Goal: Task Accomplishment & Management: Manage account settings

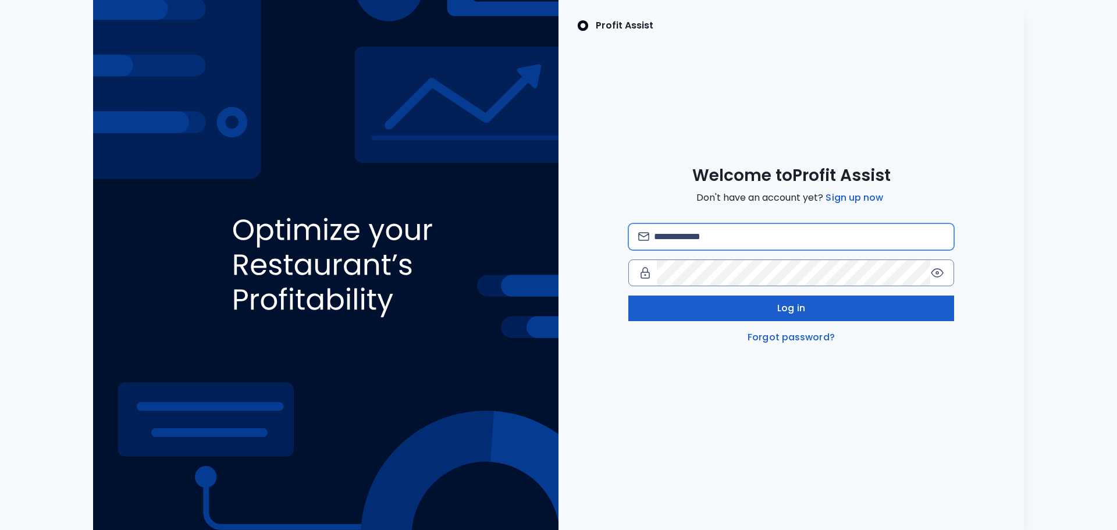
type input "**********"
click at [797, 305] on span "Log in" at bounding box center [791, 308] width 28 height 14
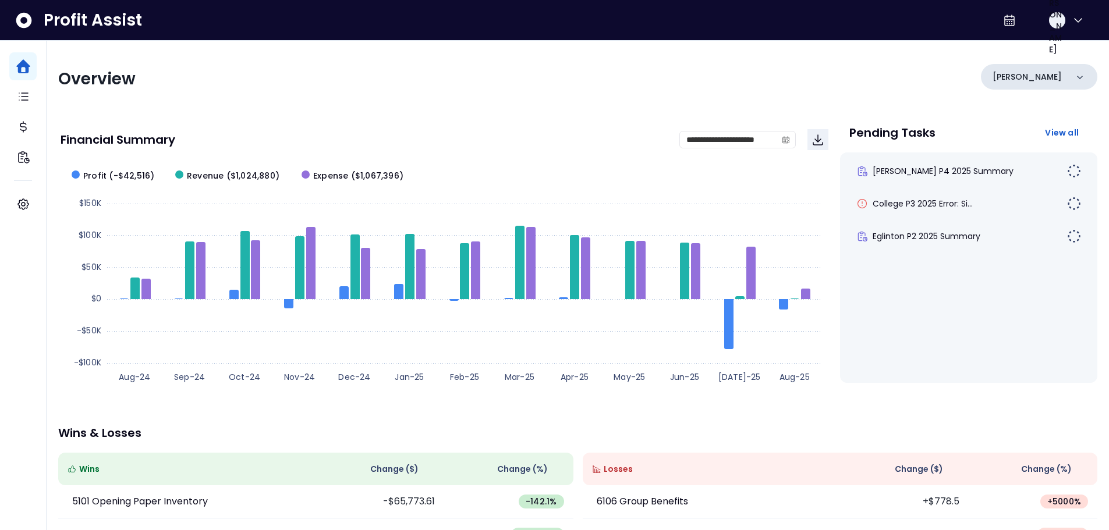
click at [1056, 79] on div "[PERSON_NAME]" at bounding box center [1039, 77] width 116 height 26
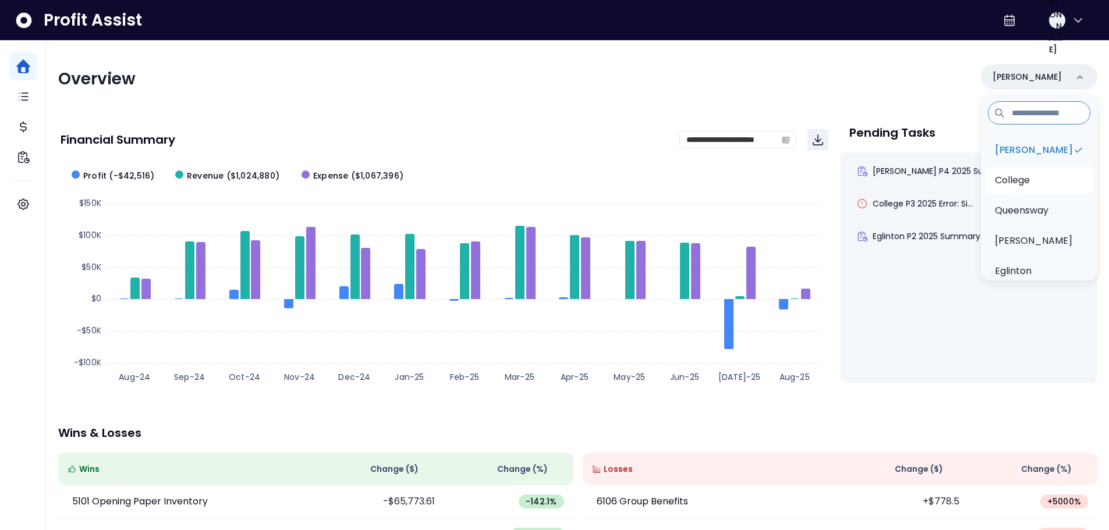
click at [1032, 180] on li "College" at bounding box center [1038, 180] width 107 height 28
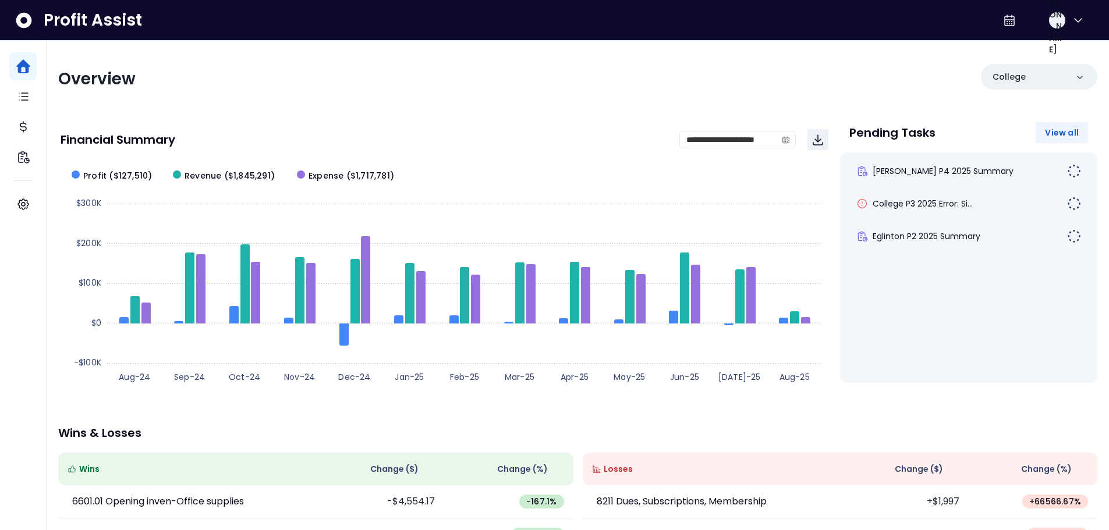
click at [1057, 125] on button "View all" at bounding box center [1061, 132] width 52 height 21
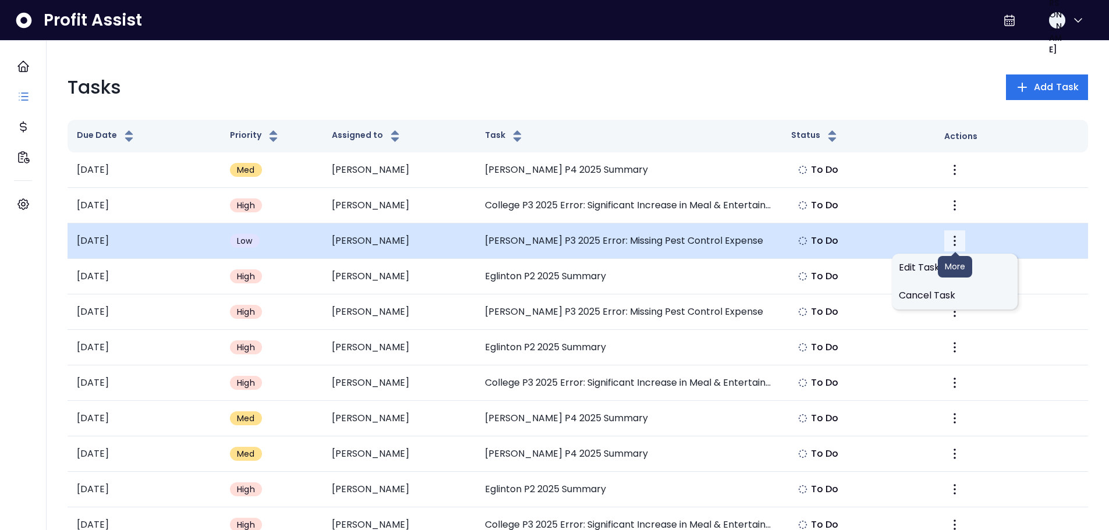
click at [958, 244] on icon "More" at bounding box center [954, 241] width 14 height 14
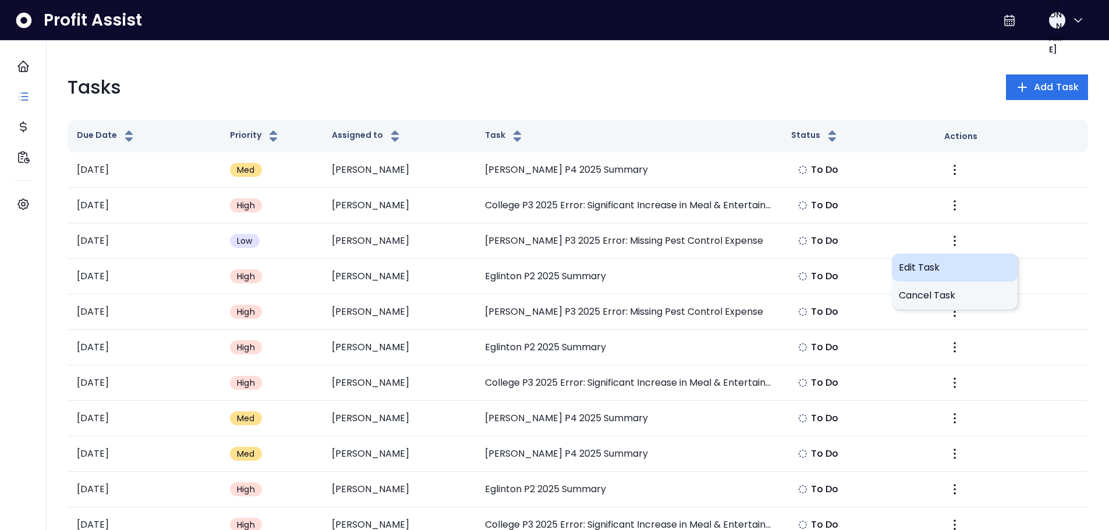
click at [970, 272] on span "Edit Task" at bounding box center [954, 268] width 112 height 14
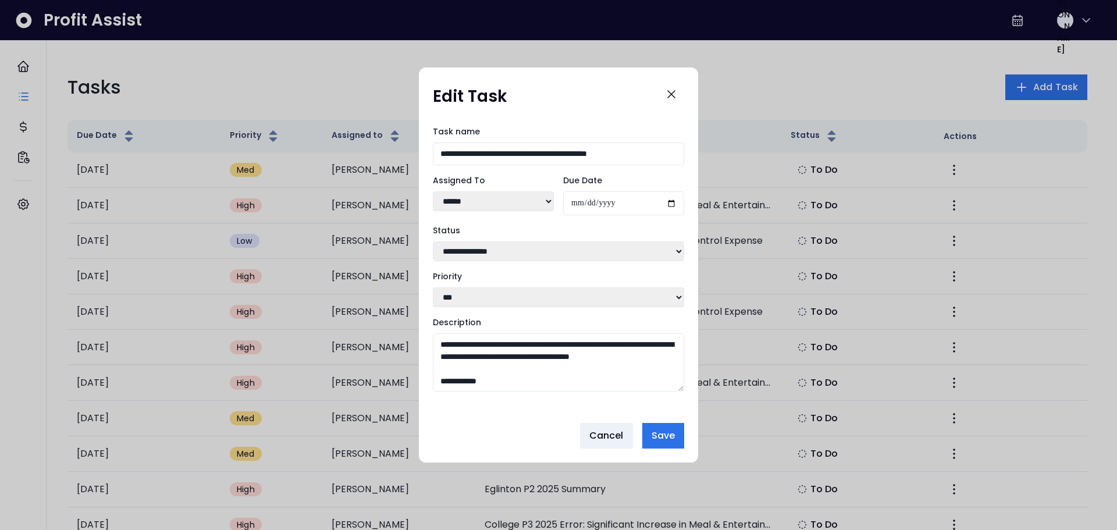
click at [546, 252] on select "**********" at bounding box center [558, 251] width 251 height 20
click at [549, 228] on label "Status" at bounding box center [558, 231] width 251 height 12
click at [549, 241] on select "**********" at bounding box center [558, 251] width 251 height 20
click at [655, 434] on span "Save" at bounding box center [663, 436] width 23 height 14
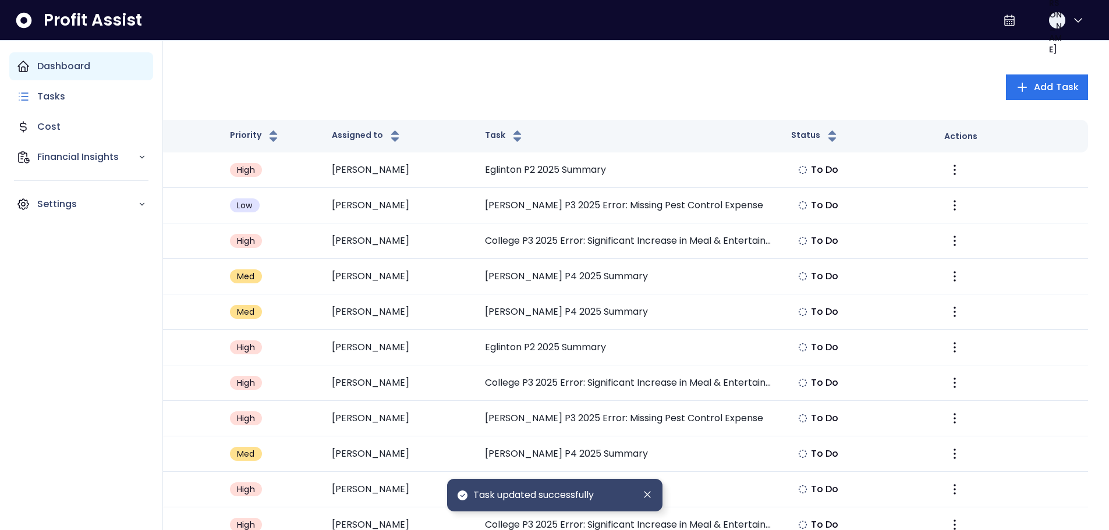
click at [30, 75] on div "Dashboard" at bounding box center [81, 66] width 144 height 28
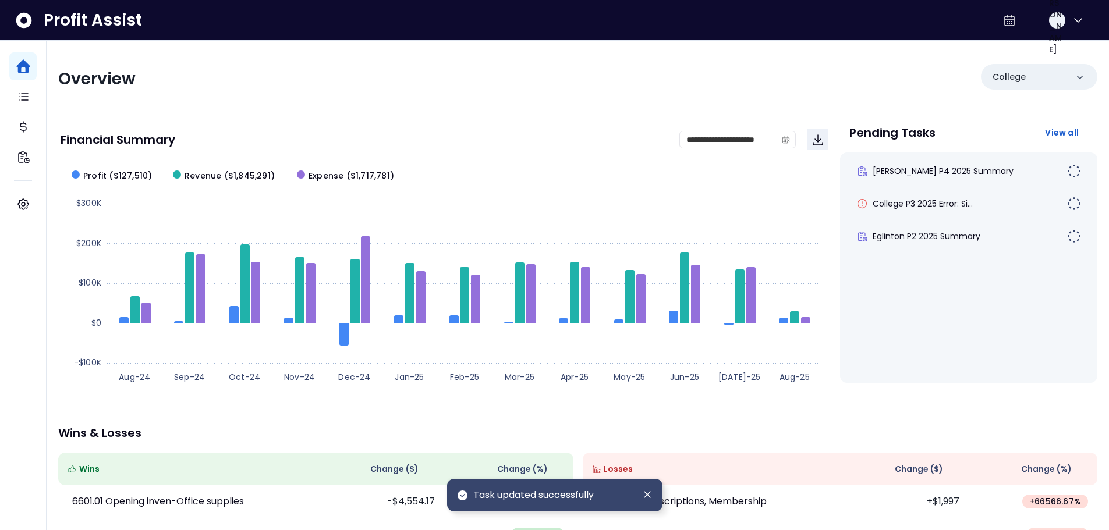
click at [900, 294] on div "Duncan P4 2025 Summary College P3 2025 Error: Si... Eglinton P2 2025 Summary" at bounding box center [968, 267] width 257 height 230
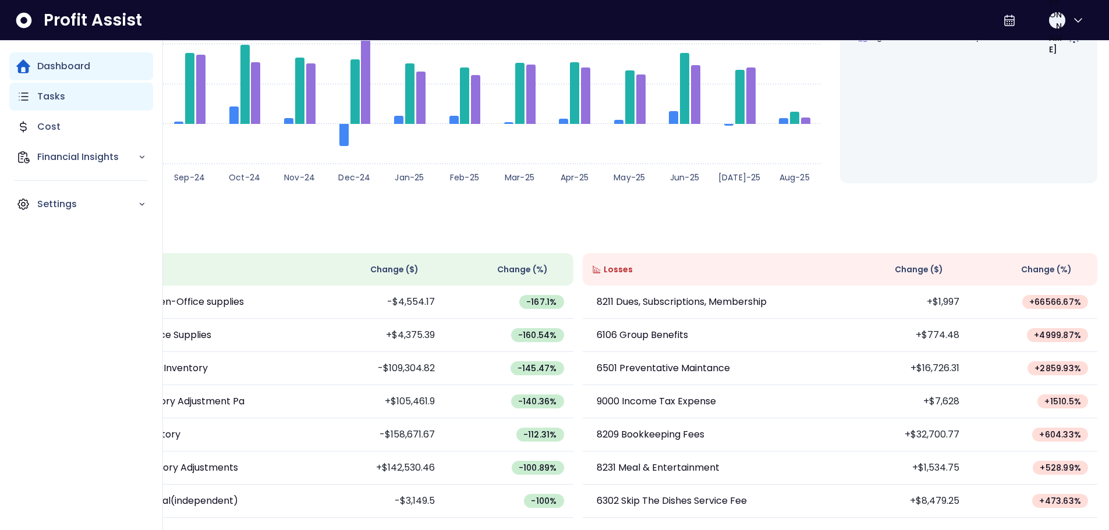
click at [30, 99] on icon "Main navigation" at bounding box center [23, 97] width 14 height 14
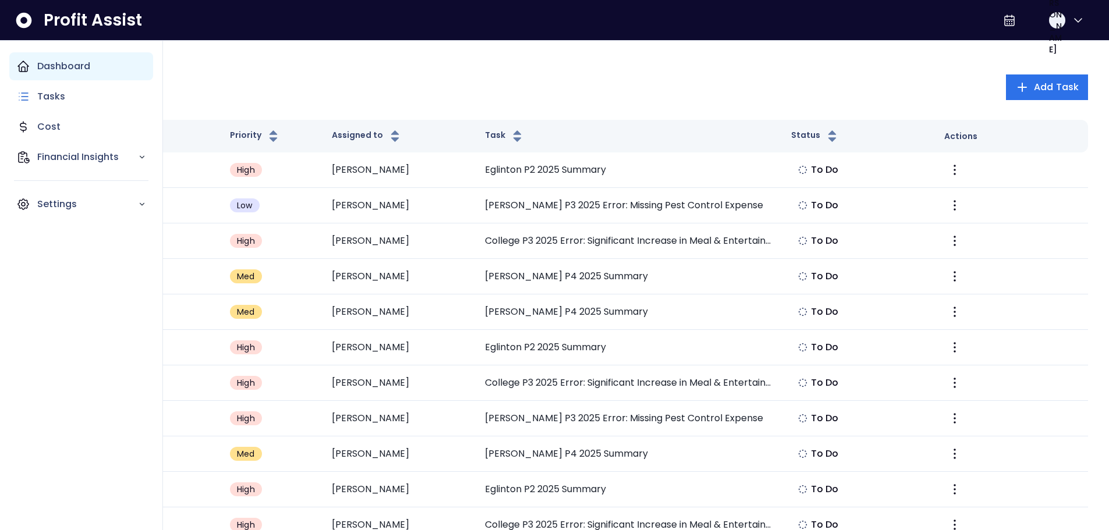
click at [37, 68] on div "Dashboard" at bounding box center [81, 66] width 144 height 28
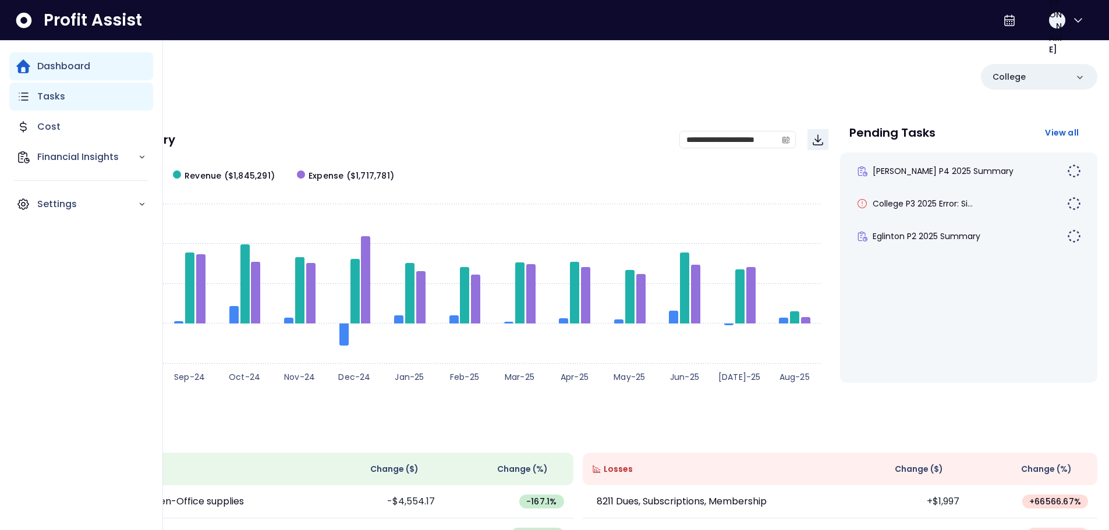
click at [37, 95] on p "Tasks" at bounding box center [51, 97] width 28 height 14
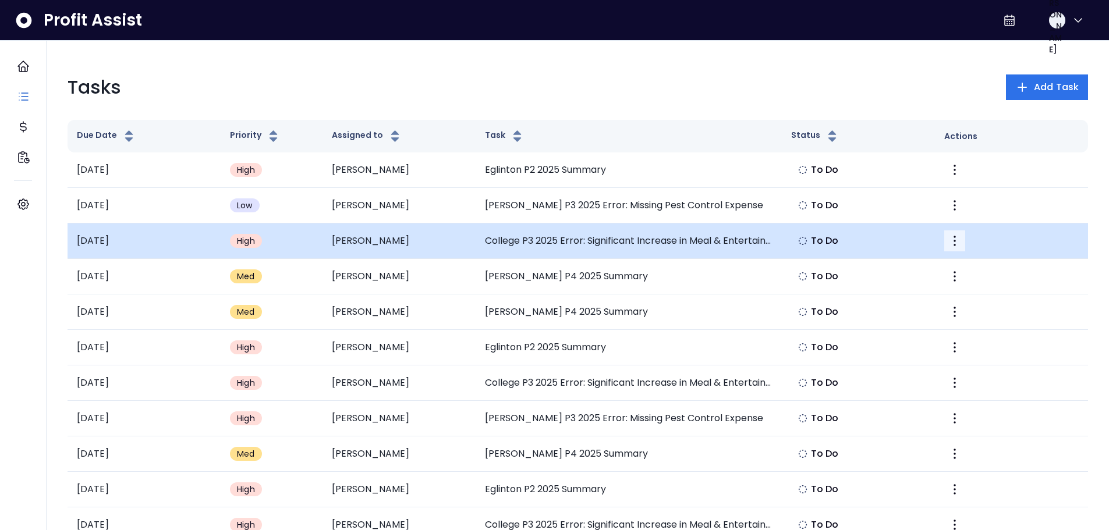
click at [954, 240] on icon "More" at bounding box center [954, 241] width 2 height 10
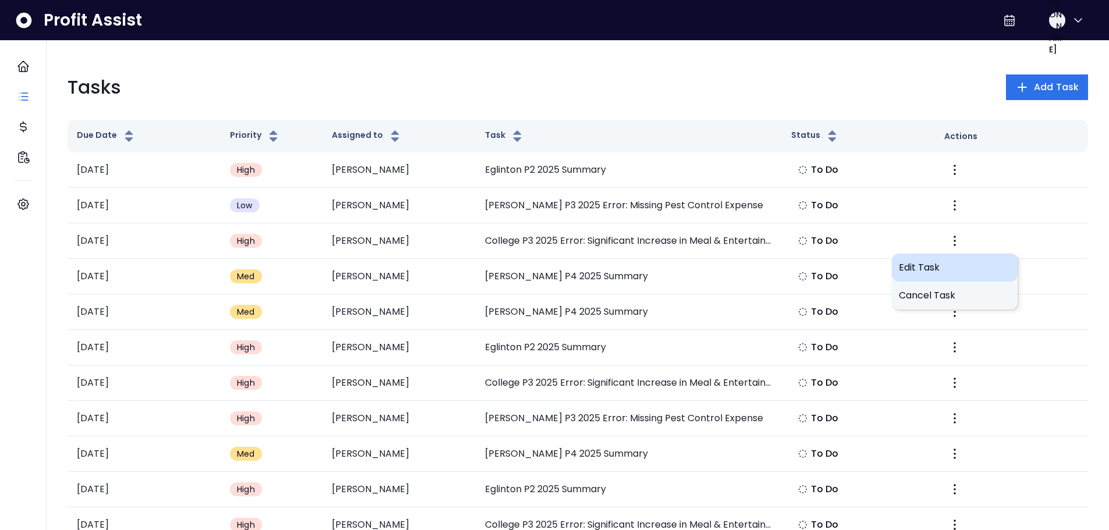
click at [942, 271] on span "Edit Task" at bounding box center [954, 268] width 112 height 14
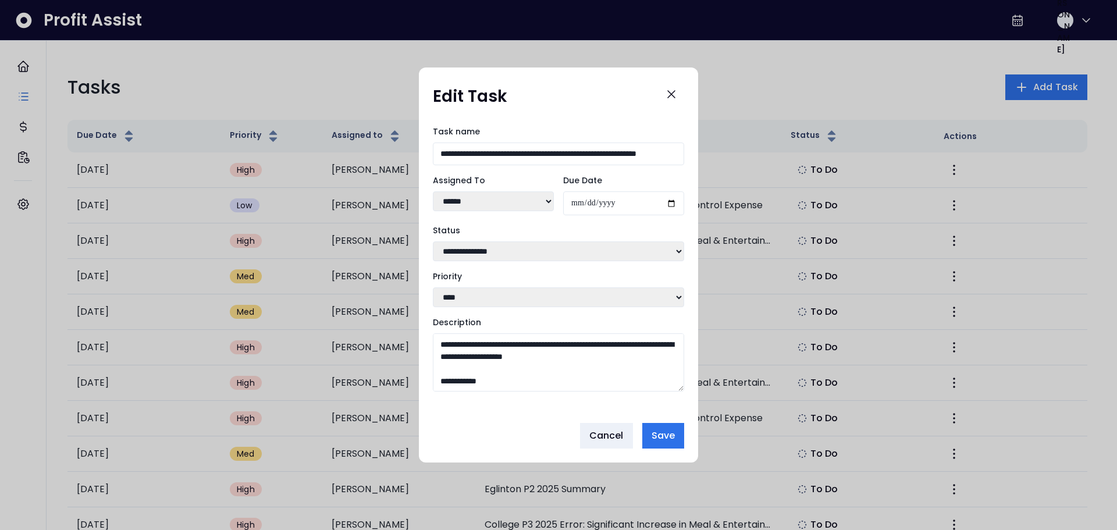
click at [539, 204] on select "**** ****** **** ****** ****** **** **** ****** ***** ******* **** ***** *** **…" at bounding box center [493, 201] width 121 height 20
select select "***"
click at [433, 191] on select "**** ****** **** ****** ****** **** **** ****** ***** ******* **** ***** *** **…" at bounding box center [493, 201] width 121 height 20
click at [659, 440] on span "Save" at bounding box center [663, 436] width 23 height 14
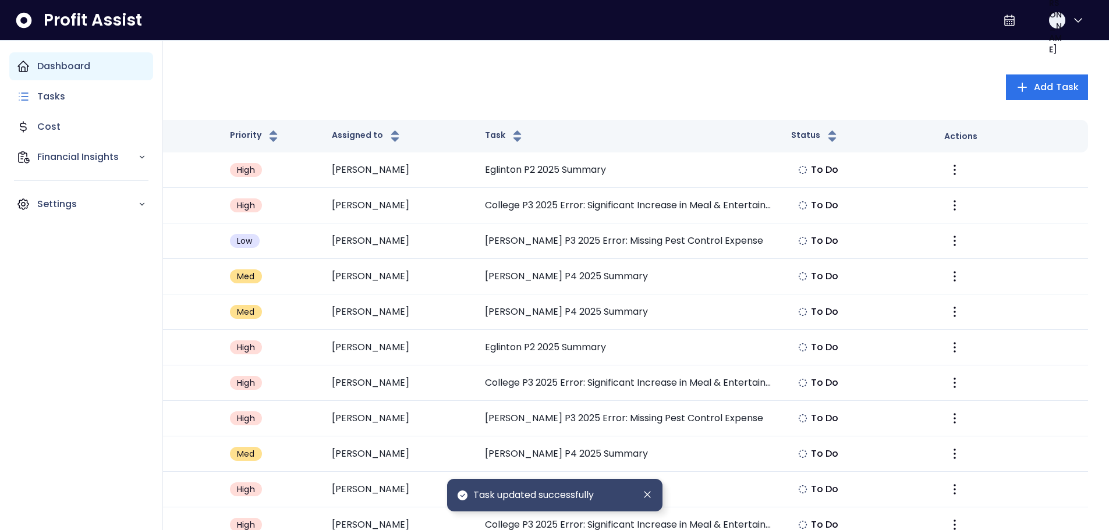
click at [20, 69] on icon "Main navigation" at bounding box center [23, 66] width 14 height 14
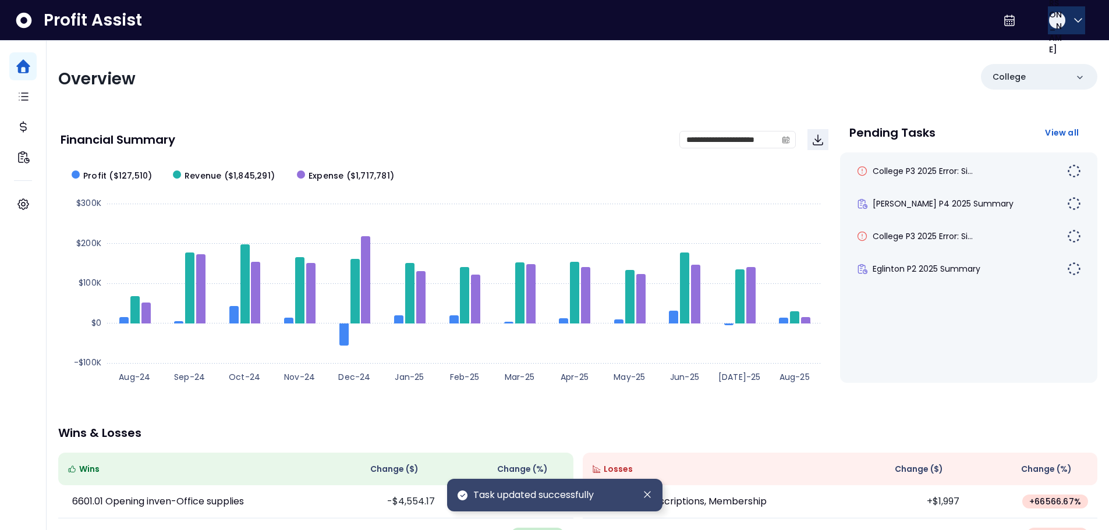
click at [1075, 19] on icon "button" at bounding box center [1078, 20] width 14 height 14
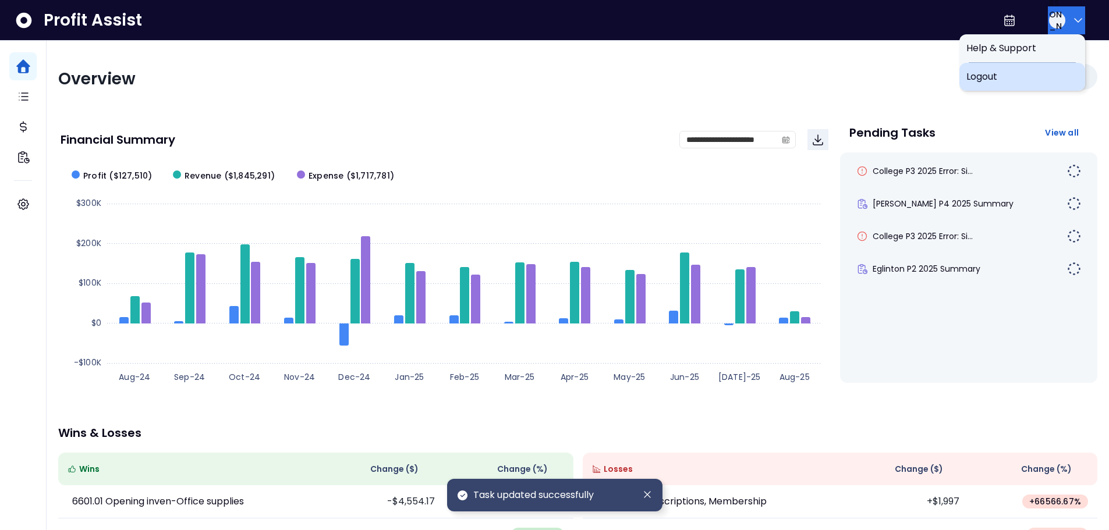
click at [1002, 84] on div "Logout" at bounding box center [1022, 77] width 126 height 28
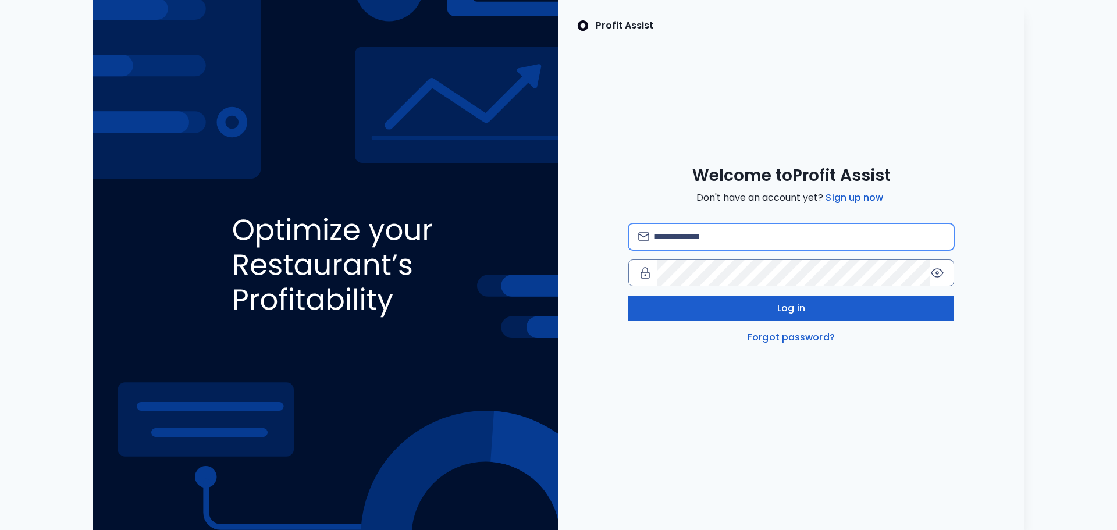
type input "**********"
click at [793, 312] on span "Log in" at bounding box center [791, 308] width 28 height 14
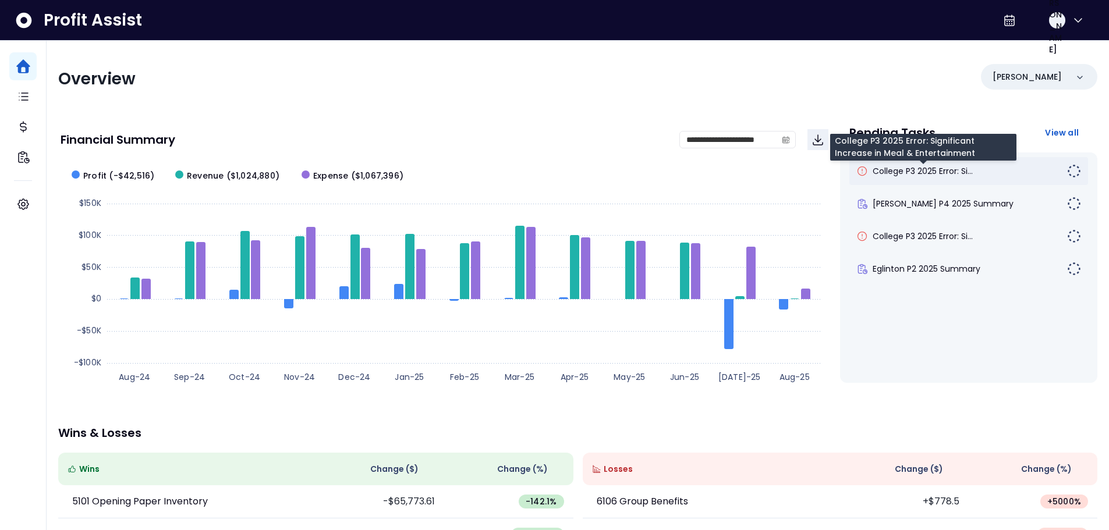
click at [950, 169] on span "College P3 2025 Error: Si..." at bounding box center [922, 171] width 100 height 12
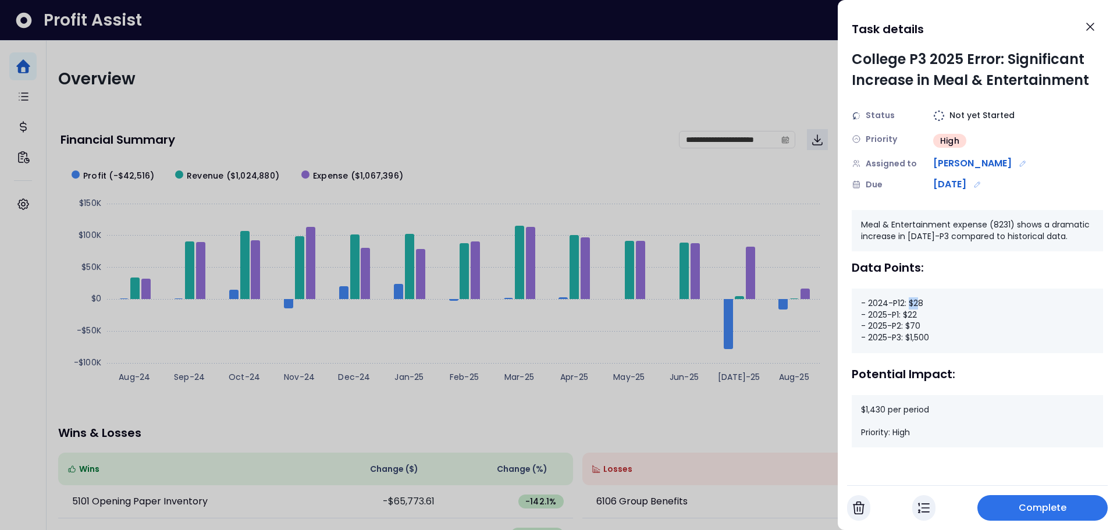
drag, startPoint x: 909, startPoint y: 302, endPoint x: 918, endPoint y: 303, distance: 8.8
click at [918, 303] on div "- 2024-P12: $28 - 2025-P1: $22 - 2025-P2: $70 - 2025-P3: $1,500" at bounding box center [977, 321] width 251 height 64
click at [914, 314] on div "- 2024-P12: $28 - 2025-P1: $22 - 2025-P2: $70 - 2025-P3: $1,500" at bounding box center [977, 321] width 251 height 64
click at [915, 324] on div "- 2024-P12: $28 - 2025-P1: $22 - 2025-P2: $70 - 2025-P3: $1,500" at bounding box center [977, 321] width 251 height 64
drag, startPoint x: 869, startPoint y: 338, endPoint x: 937, endPoint y: 341, distance: 68.1
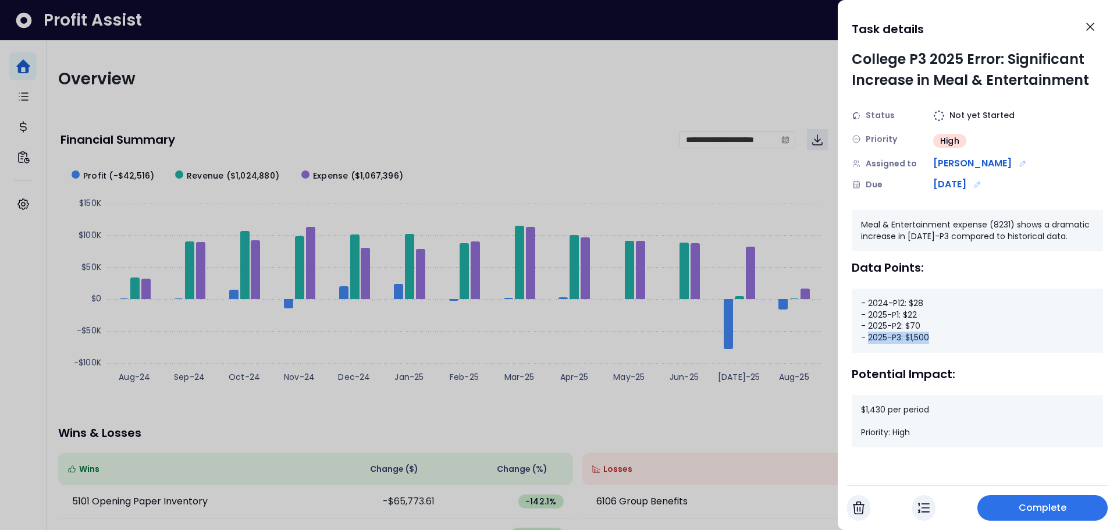
click at [937, 341] on div "- 2024-P12: $28 - 2025-P1: $22 - 2025-P2: $70 - 2025-P3: $1,500" at bounding box center [977, 321] width 251 height 64
click at [1096, 31] on icon "Close" at bounding box center [1091, 27] width 14 height 14
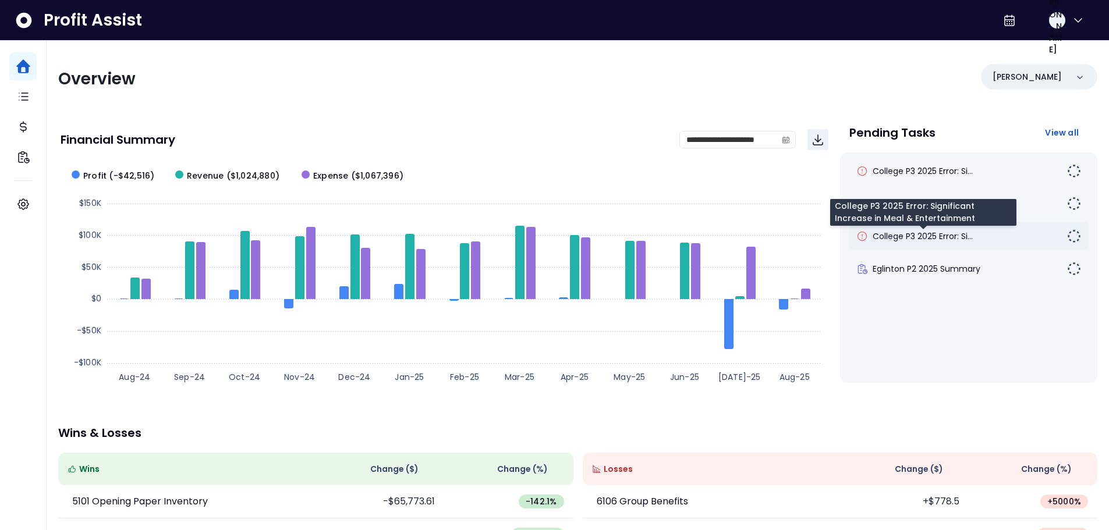
click at [922, 240] on span "College P3 2025 Error: Si..." at bounding box center [922, 236] width 100 height 12
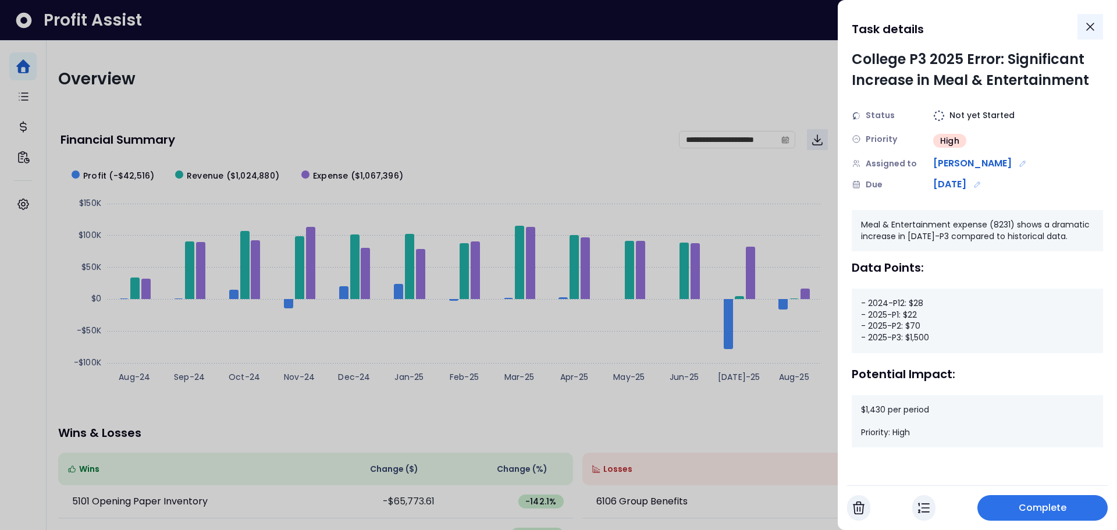
click at [1088, 27] on icon "Close" at bounding box center [1091, 27] width 14 height 14
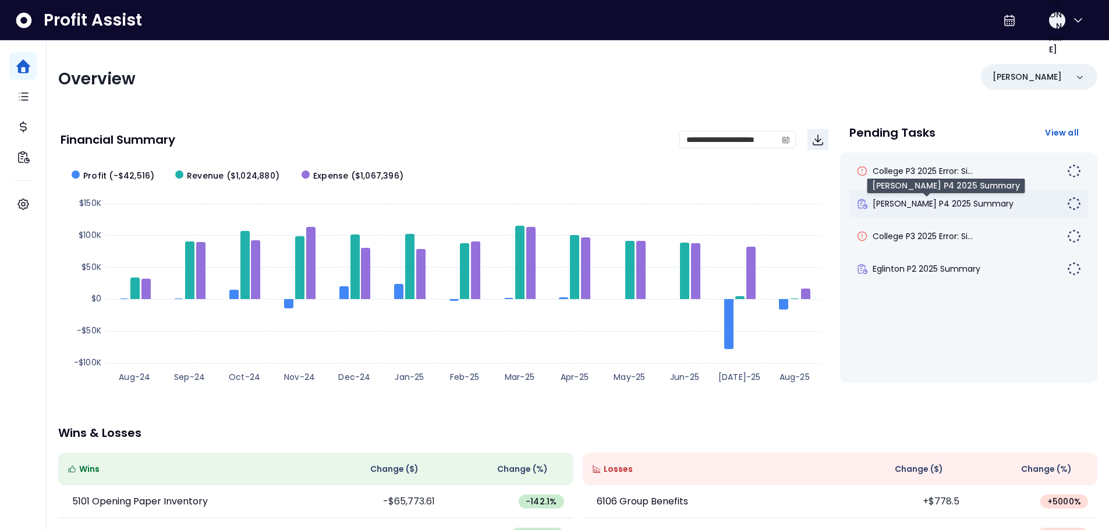
click at [904, 200] on span "[PERSON_NAME] P4 2025 Summary" at bounding box center [942, 204] width 141 height 12
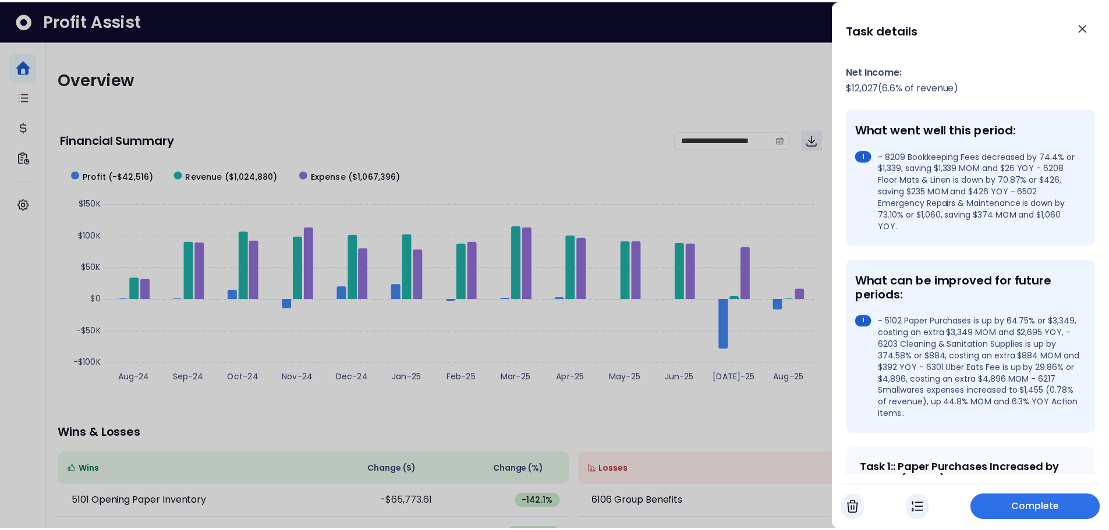
scroll to position [233, 0]
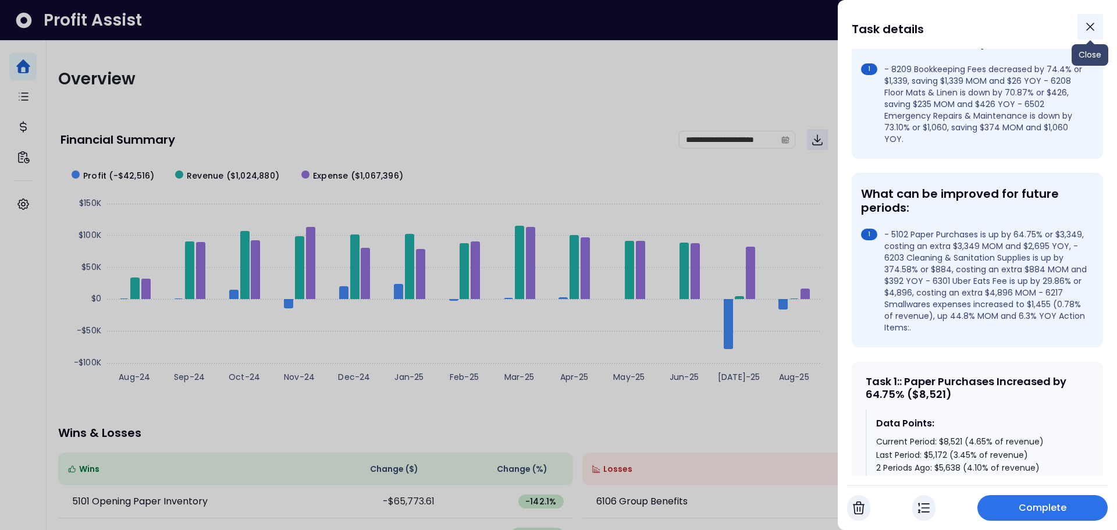
click at [1092, 33] on icon "Close" at bounding box center [1091, 27] width 14 height 14
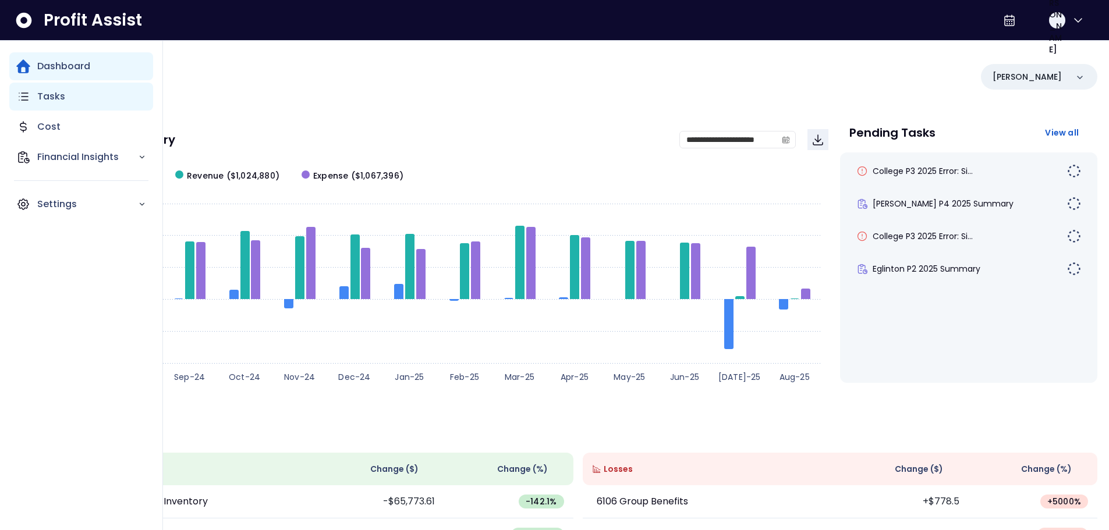
click at [29, 98] on icon "Main navigation" at bounding box center [23, 97] width 14 height 14
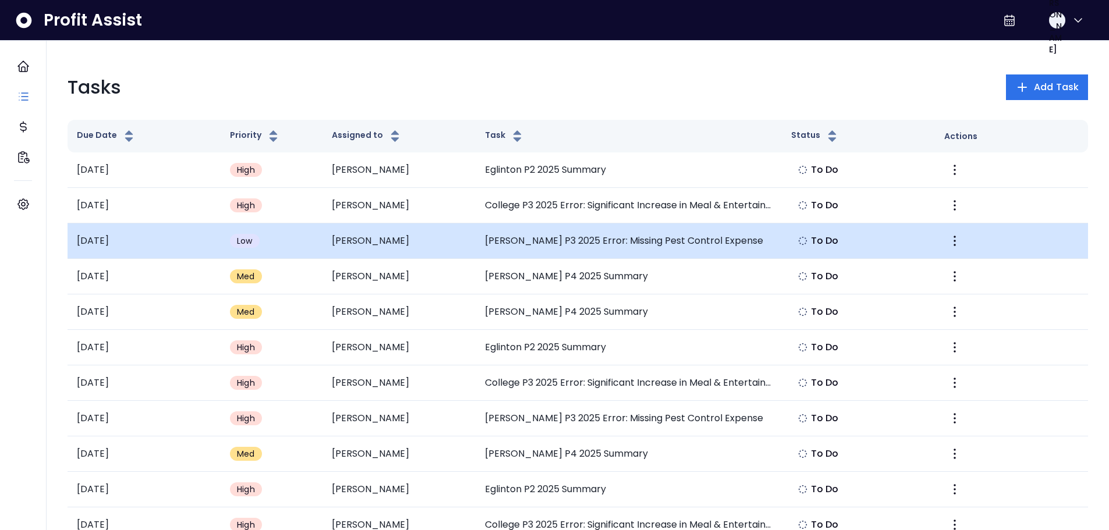
click at [500, 238] on td "[PERSON_NAME] P3 2025 Error: Missing Pest Control Expense" at bounding box center [628, 240] width 306 height 35
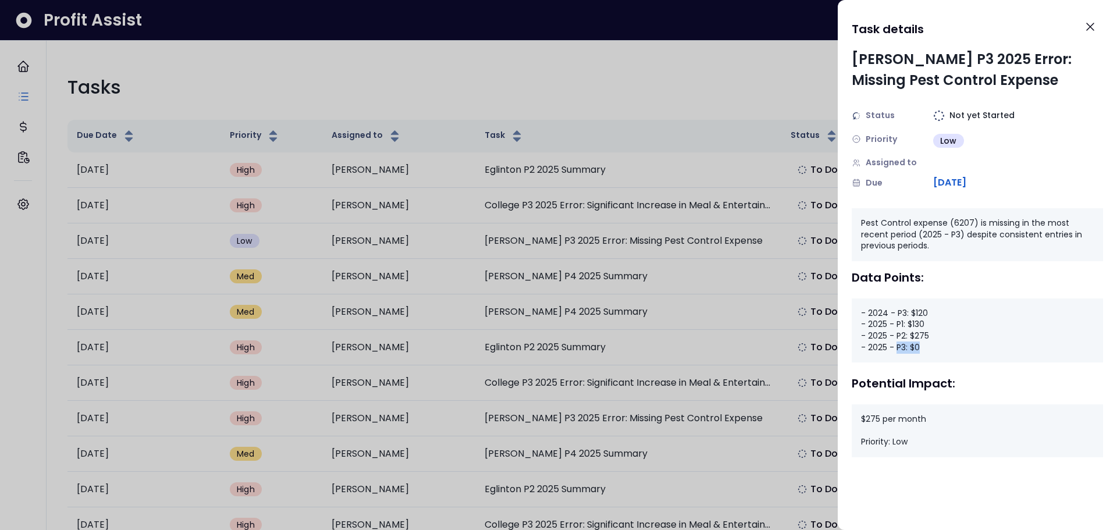
drag, startPoint x: 925, startPoint y: 347, endPoint x: 896, endPoint y: 351, distance: 28.8
click at [896, 351] on div "- 2024 - P3: $120 - 2025 - P1: $130 - 2025 - P2: $275 - 2025 - P3: $0" at bounding box center [977, 331] width 251 height 64
click at [843, 379] on div "[PERSON_NAME] P3 2025 Error: Missing Pest Control Expense Status Not yet Starte…" at bounding box center [977, 289] width 279 height 481
click at [1084, 30] on icon "Close" at bounding box center [1091, 27] width 14 height 14
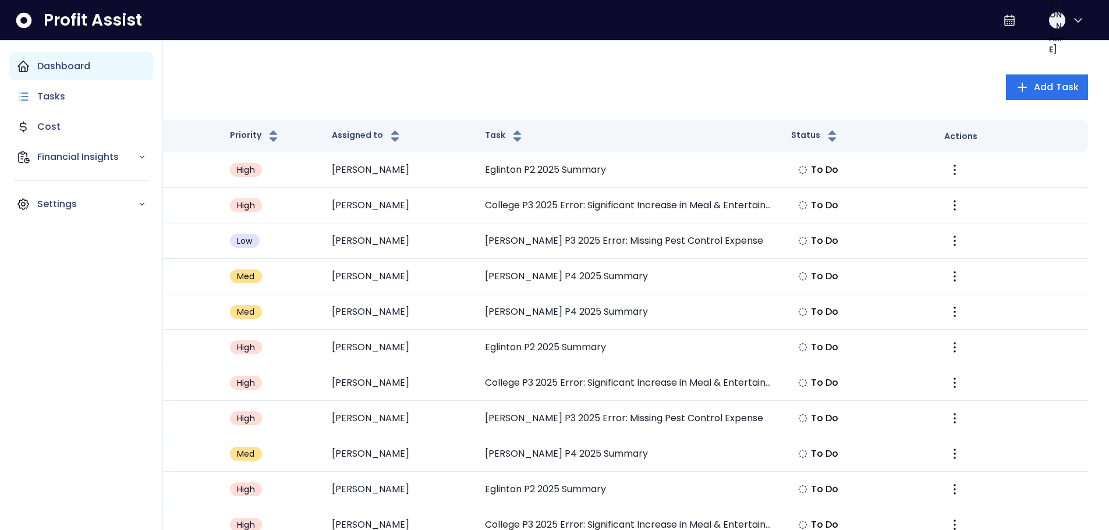
click at [55, 65] on p "Dashboard" at bounding box center [63, 66] width 53 height 14
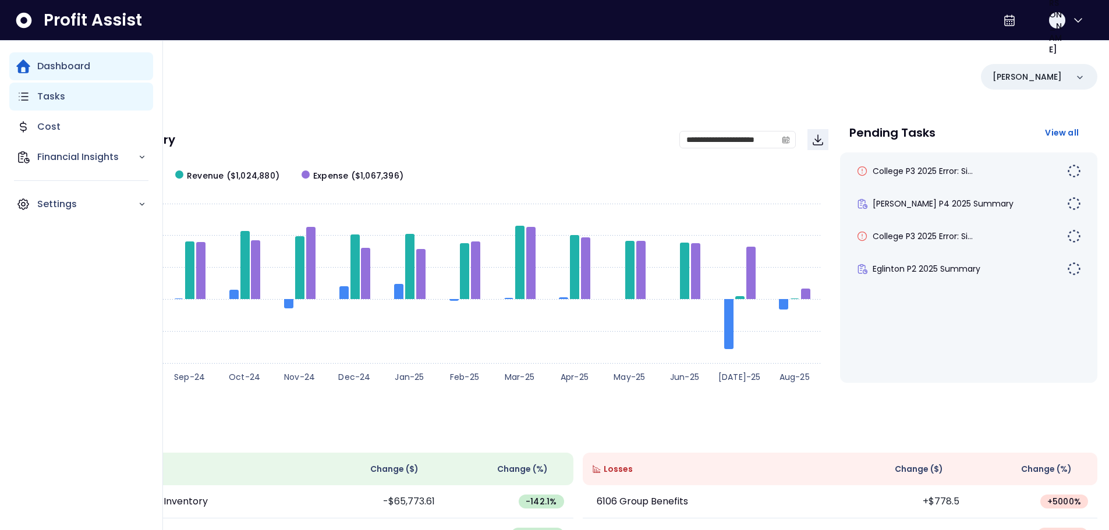
click at [25, 100] on icon "Main navigation" at bounding box center [23, 97] width 14 height 14
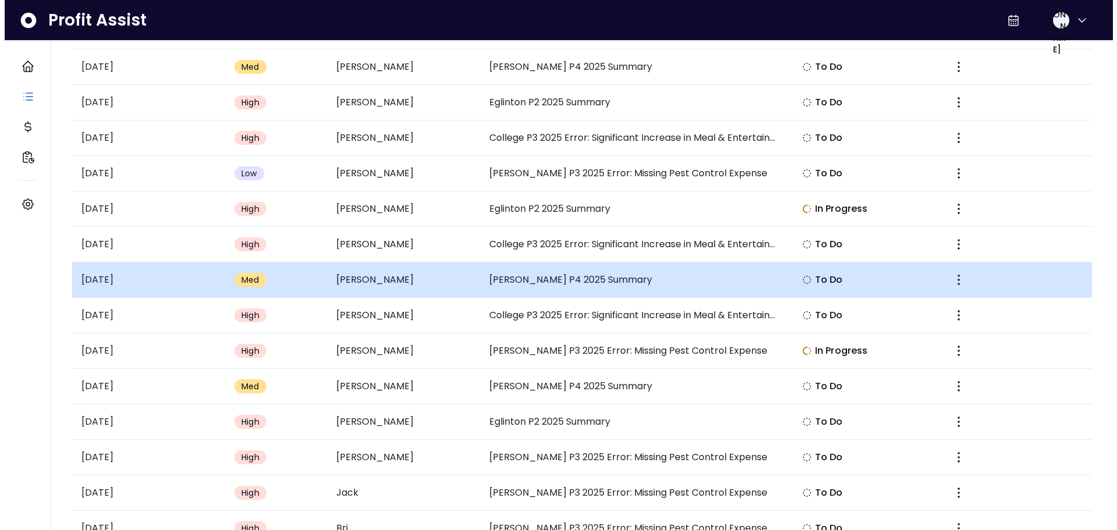
scroll to position [407, 0]
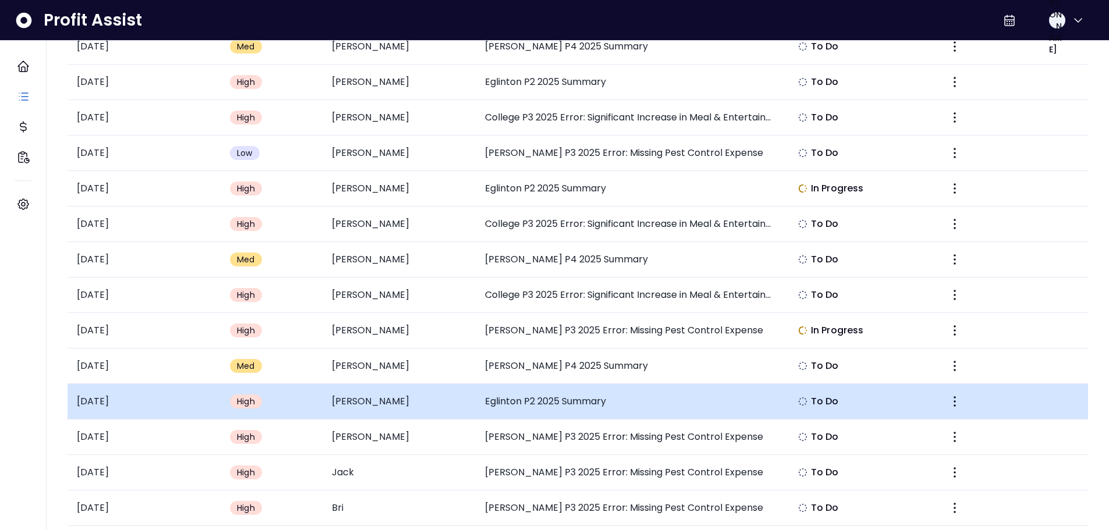
click at [506, 400] on td "Eglinton P2 2025 Summary" at bounding box center [628, 401] width 306 height 35
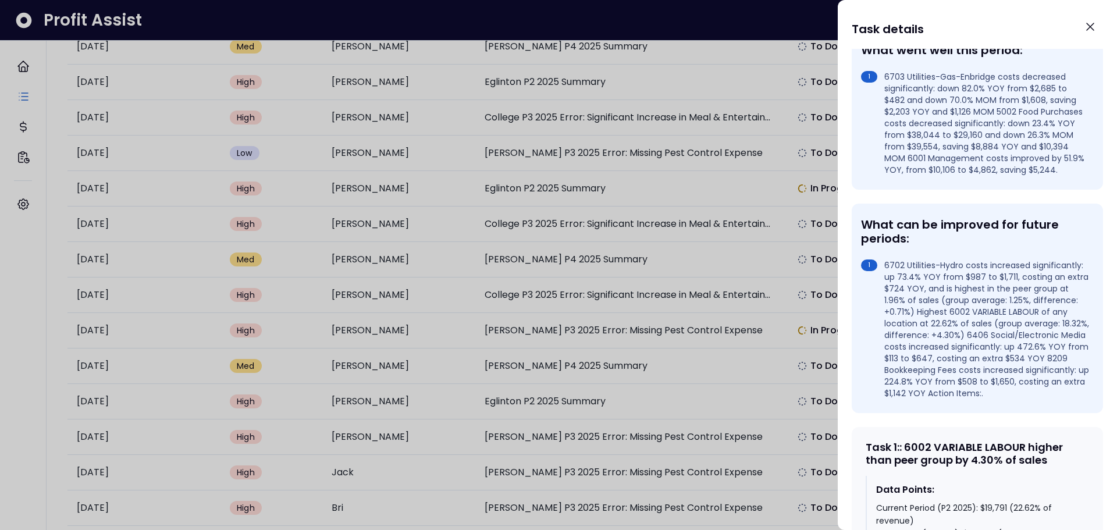
scroll to position [291, 0]
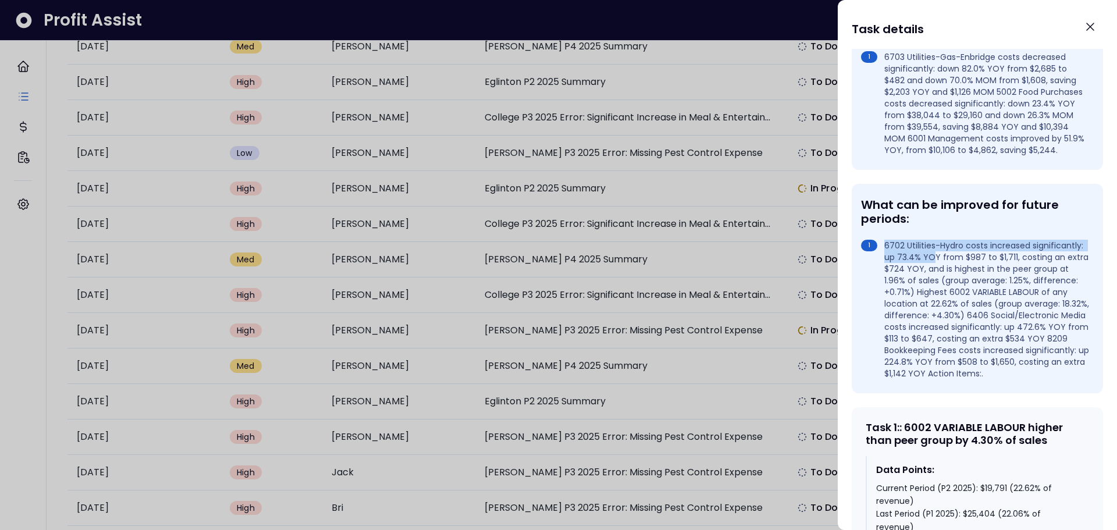
drag, startPoint x: 885, startPoint y: 256, endPoint x: 988, endPoint y: 268, distance: 103.1
click at [988, 268] on li "6702 Utilities-Hydro costs increased significantly: up 73.4% YOY from $987 to $…" at bounding box center [975, 310] width 228 height 140
drag, startPoint x: 996, startPoint y: 292, endPoint x: 987, endPoint y: 292, distance: 8.7
drag, startPoint x: 987, startPoint y: 292, endPoint x: 960, endPoint y: 294, distance: 27.4
click at [960, 294] on li "6702 Utilities-Hydro costs increased significantly: up 73.4% YOY from $987 to $…" at bounding box center [975, 310] width 228 height 140
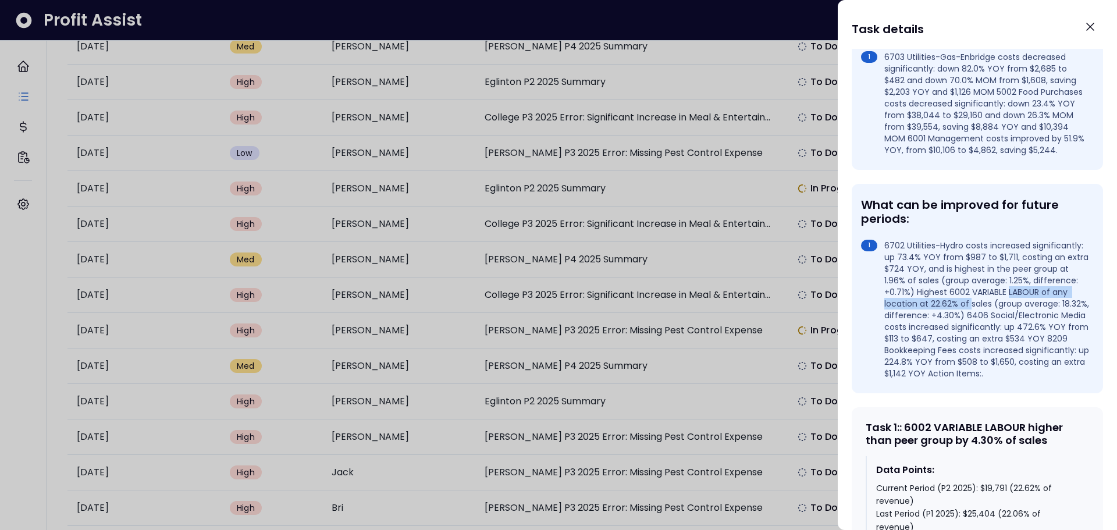
drag, startPoint x: 886, startPoint y: 315, endPoint x: 1031, endPoint y: 322, distance: 144.5
click at [1031, 322] on li "6702 Utilities-Hydro costs increased significantly: up 73.4% YOY from $987 to $…" at bounding box center [975, 310] width 228 height 140
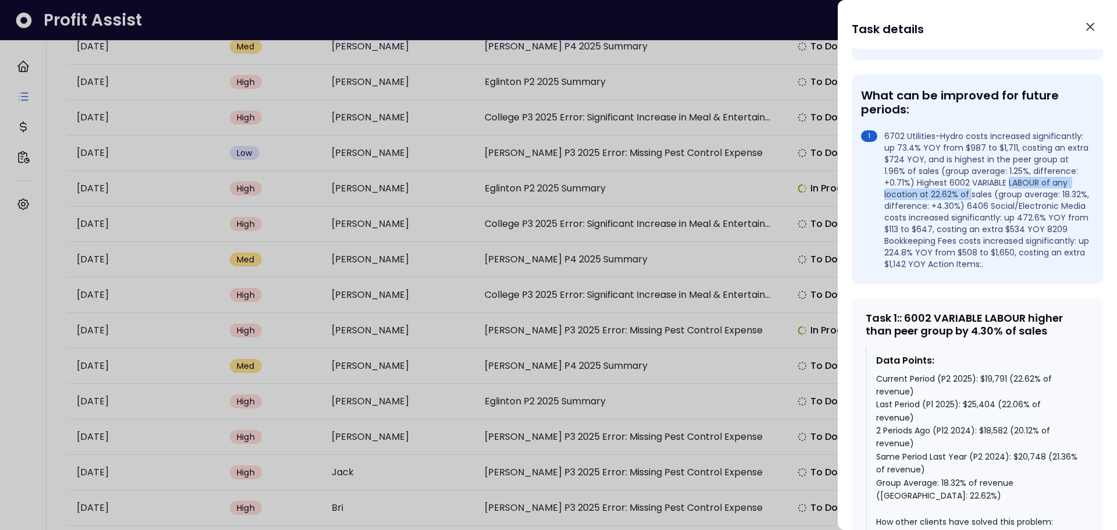
scroll to position [407, 0]
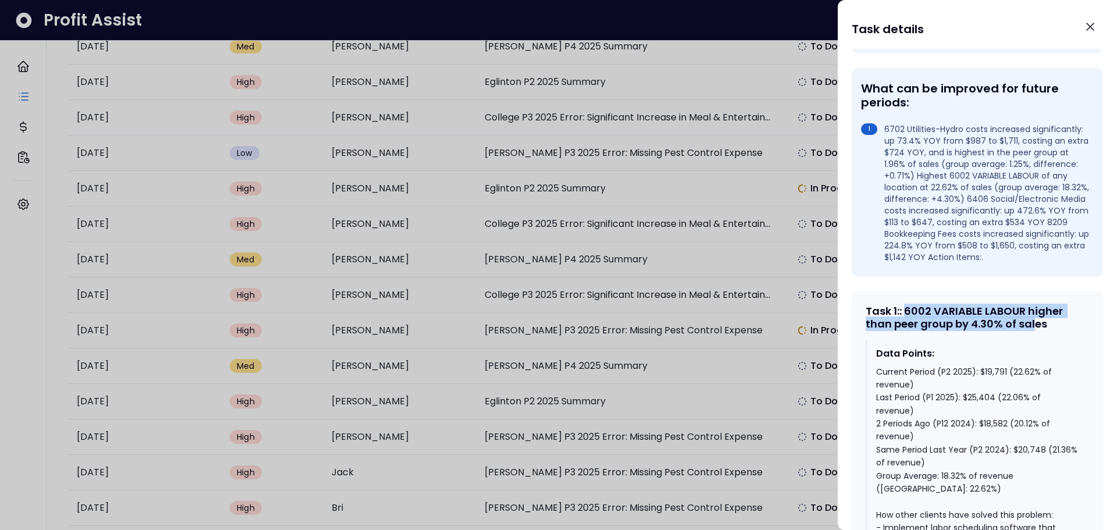
drag, startPoint x: 909, startPoint y: 333, endPoint x: 1032, endPoint y: 346, distance: 123.4
click at [1032, 330] on div "Task 1 : : 6002 VARIABLE LABOUR higher than peer group by 4.30% of sales" at bounding box center [977, 317] width 223 height 25
click at [1000, 330] on div "Task 1 : : 6002 VARIABLE LABOUR higher than peer group by 4.30% of sales" at bounding box center [977, 317] width 223 height 25
drag, startPoint x: 989, startPoint y: 335, endPoint x: 1025, endPoint y: 338, distance: 36.2
click at [1021, 330] on div "Task 1 : : 6002 VARIABLE LABOUR higher than peer group by 4.30% of sales" at bounding box center [977, 317] width 223 height 25
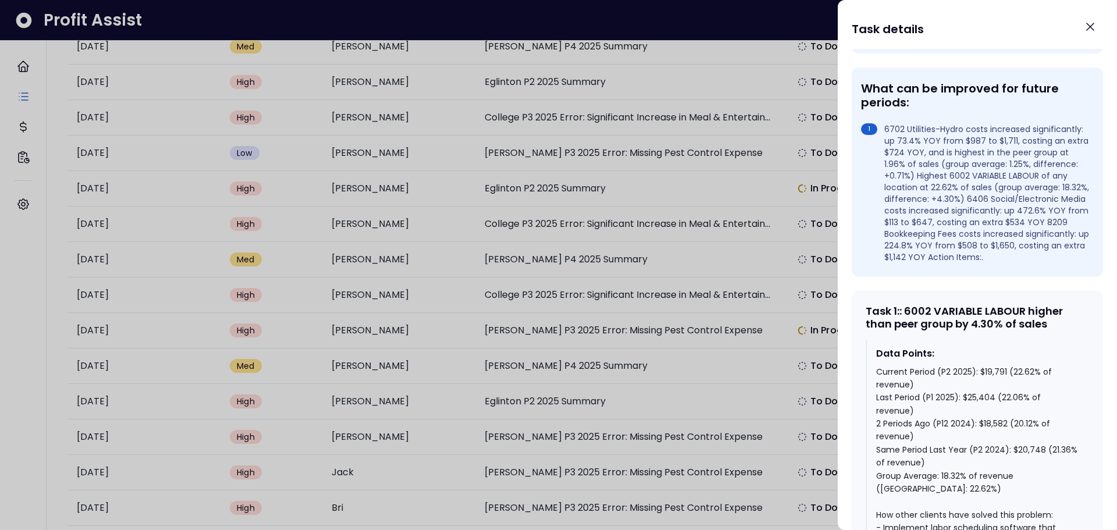
click at [1047, 330] on div "Task 1 : : 6002 VARIABLE LABOUR higher than peer group by 4.30% of sales" at bounding box center [977, 317] width 223 height 25
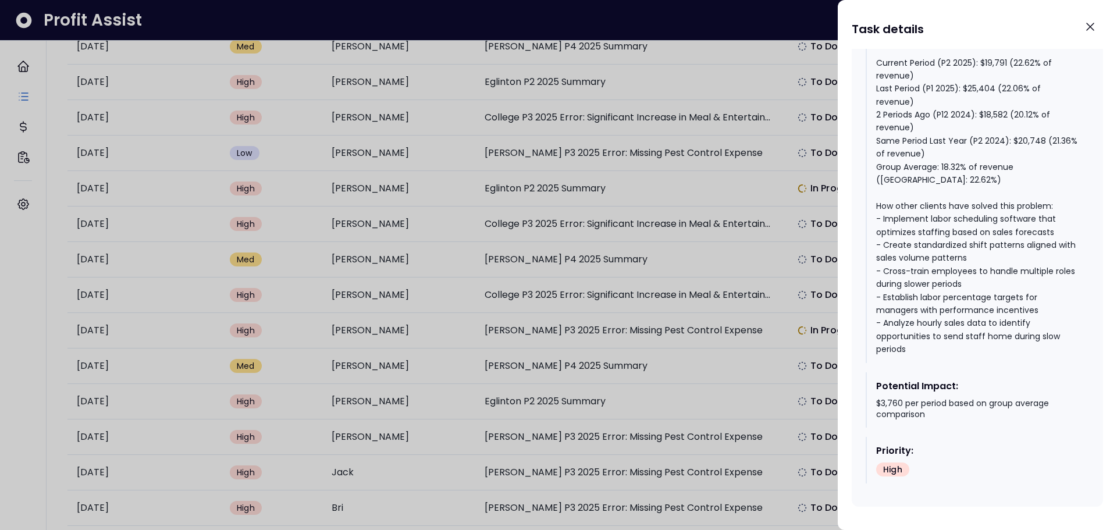
scroll to position [740, 0]
drag, startPoint x: 878, startPoint y: 402, endPoint x: 937, endPoint y: 412, distance: 60.2
click at [933, 412] on div "$3,760 per period based on group average comparison" at bounding box center [978, 409] width 204 height 23
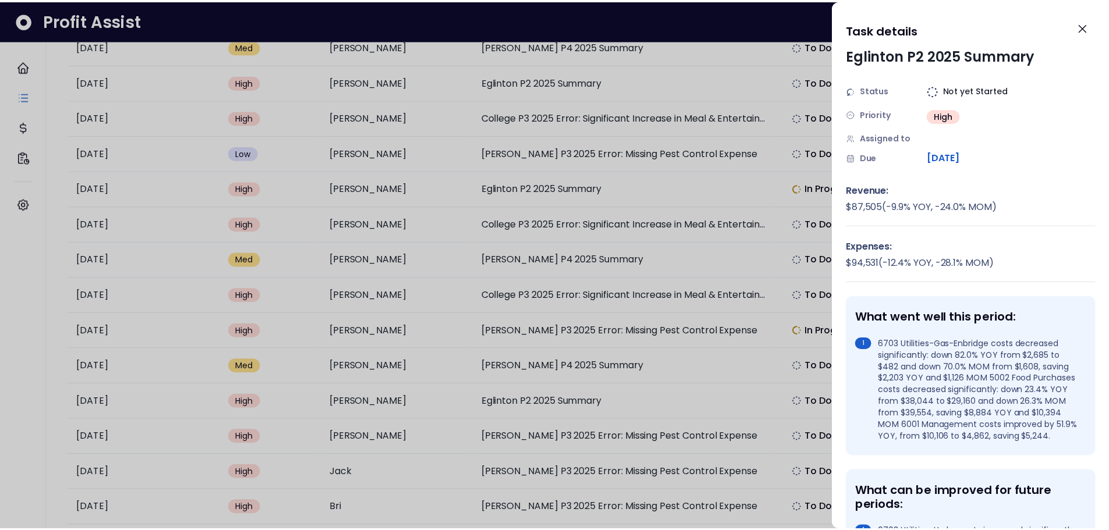
scroll to position [0, 0]
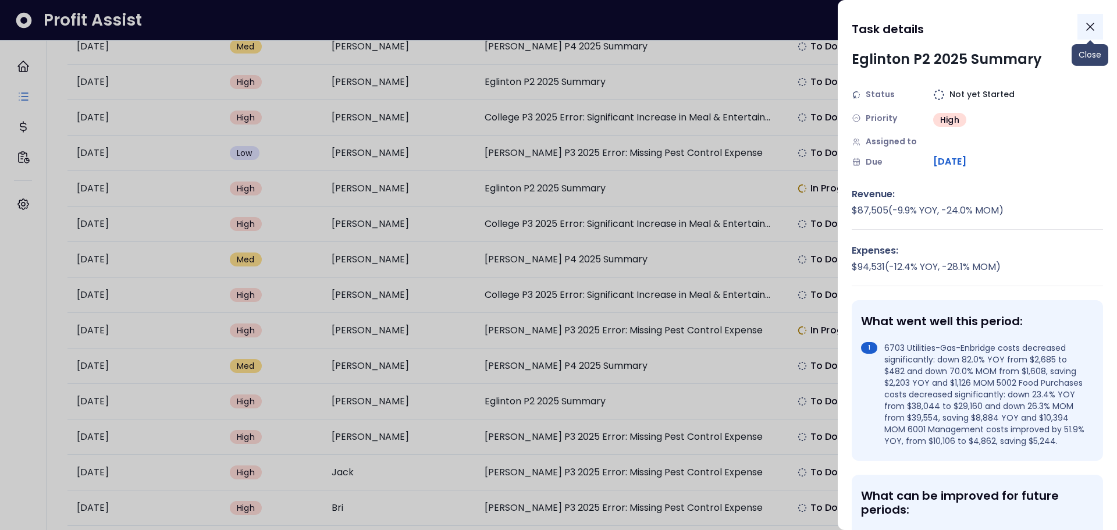
click at [1091, 30] on icon "Close" at bounding box center [1091, 27] width 14 height 14
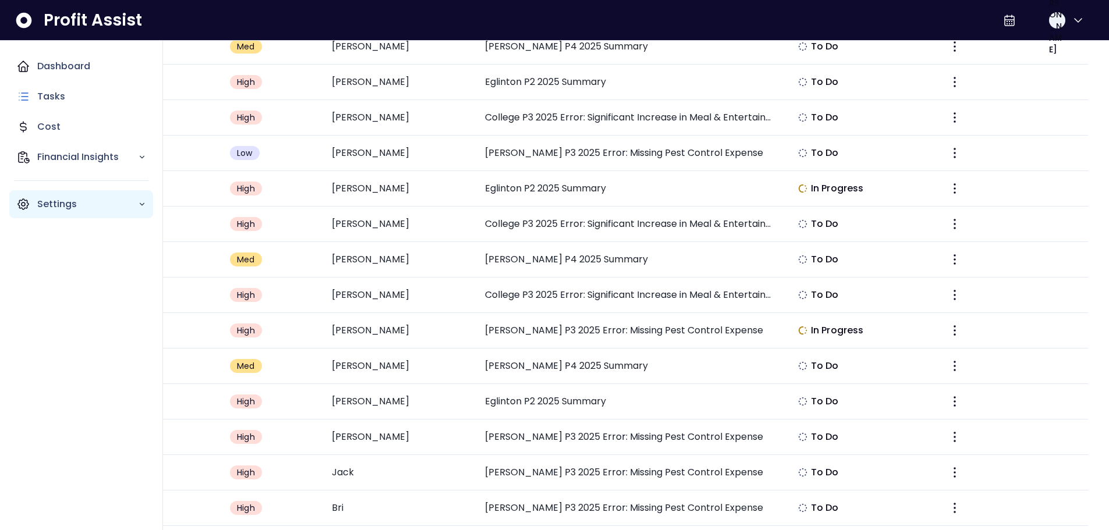
click at [24, 207] on icon "Main navigation" at bounding box center [23, 204] width 14 height 14
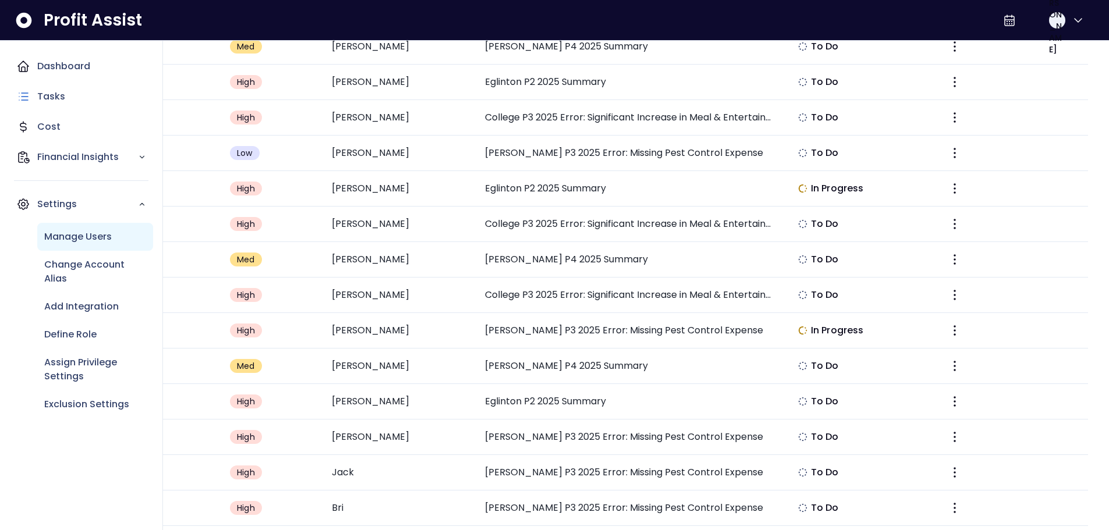
click at [100, 239] on p "Manage Users" at bounding box center [78, 237] width 68 height 14
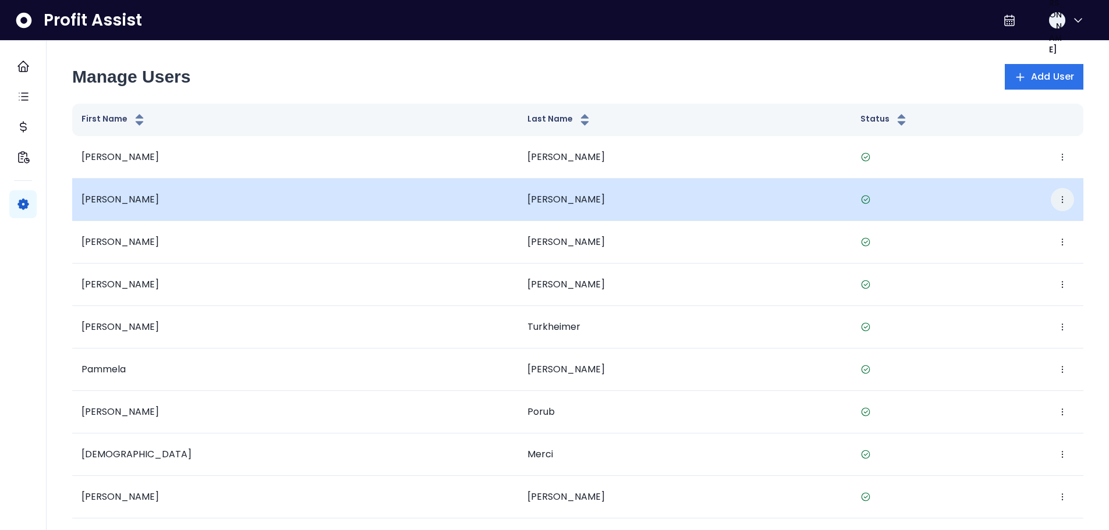
click at [1064, 201] on icon "button" at bounding box center [1061, 199] width 9 height 9
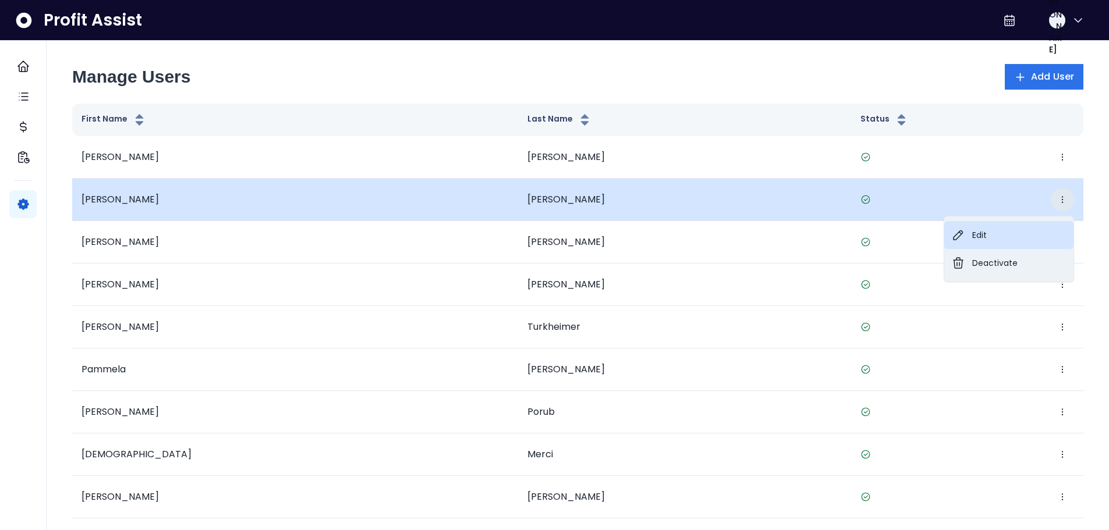
click at [1022, 228] on button "Edit" at bounding box center [1008, 235] width 129 height 28
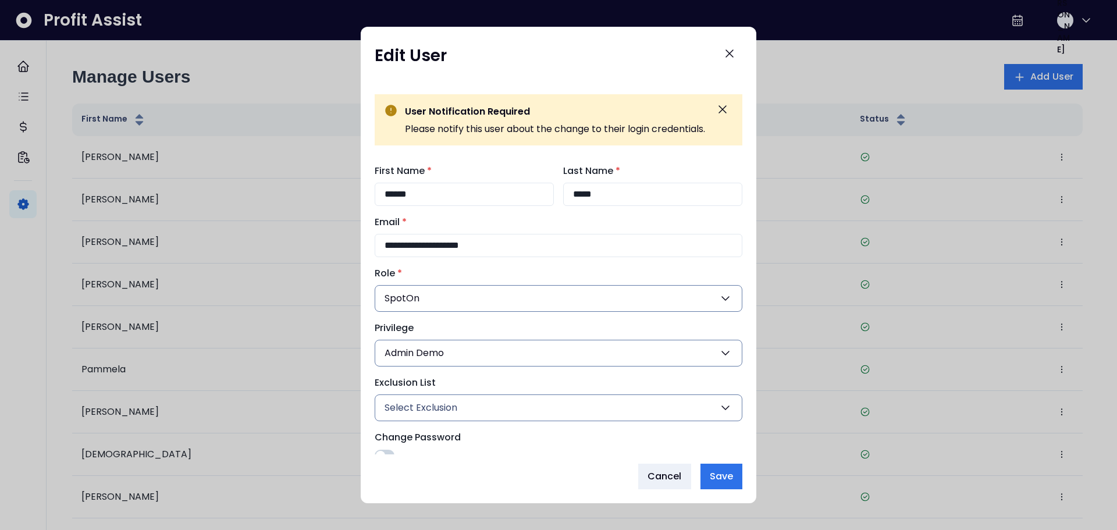
scroll to position [16, 0]
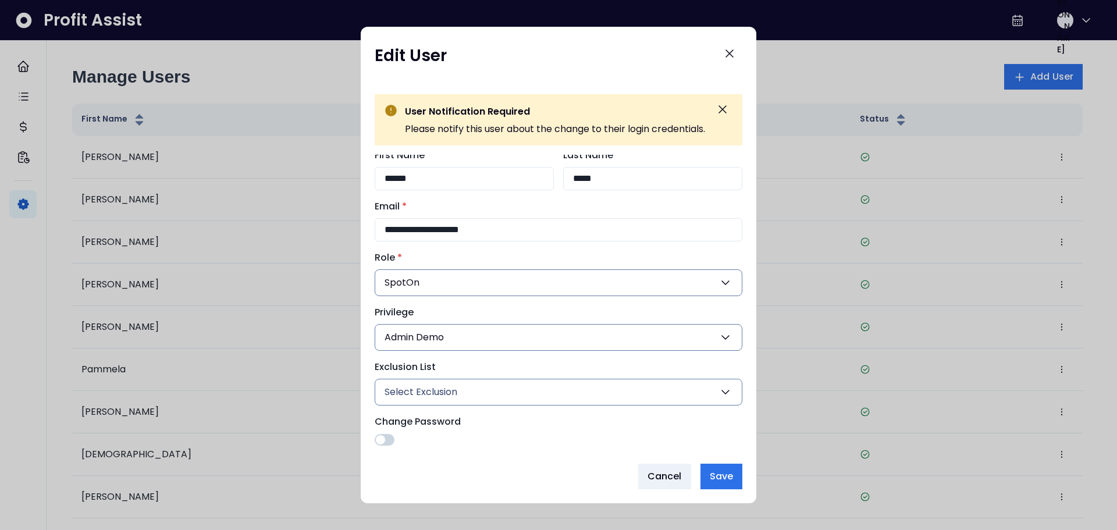
click at [722, 336] on icon "button" at bounding box center [726, 338] width 14 height 14
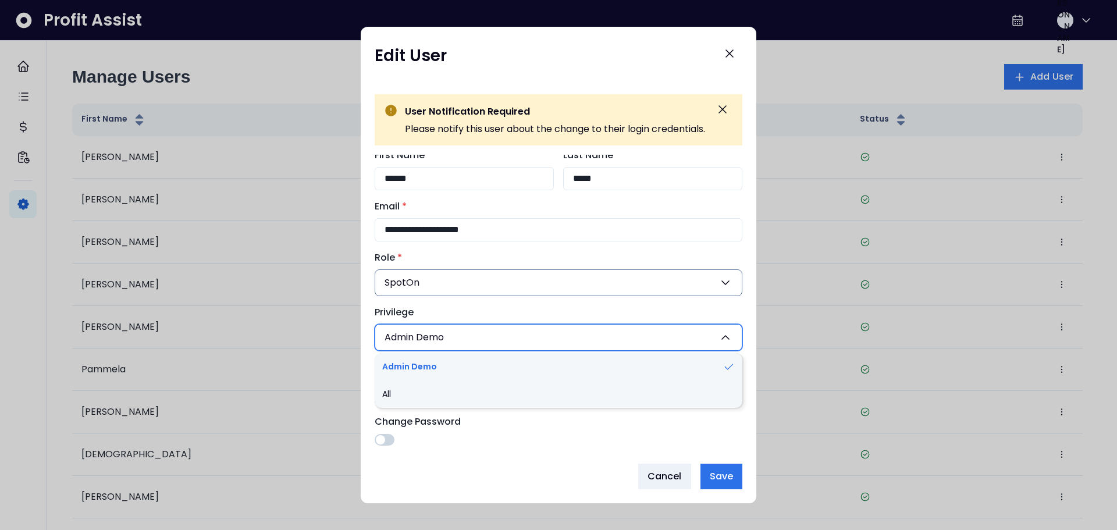
click at [741, 332] on div "**********" at bounding box center [559, 305] width 396 height 300
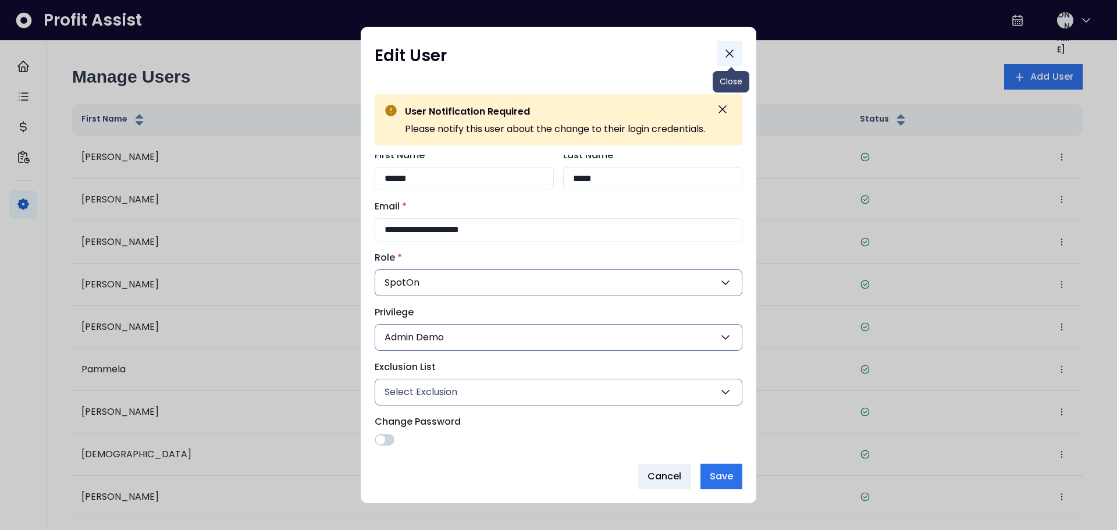
click at [735, 58] on icon "Close" at bounding box center [730, 54] width 14 height 14
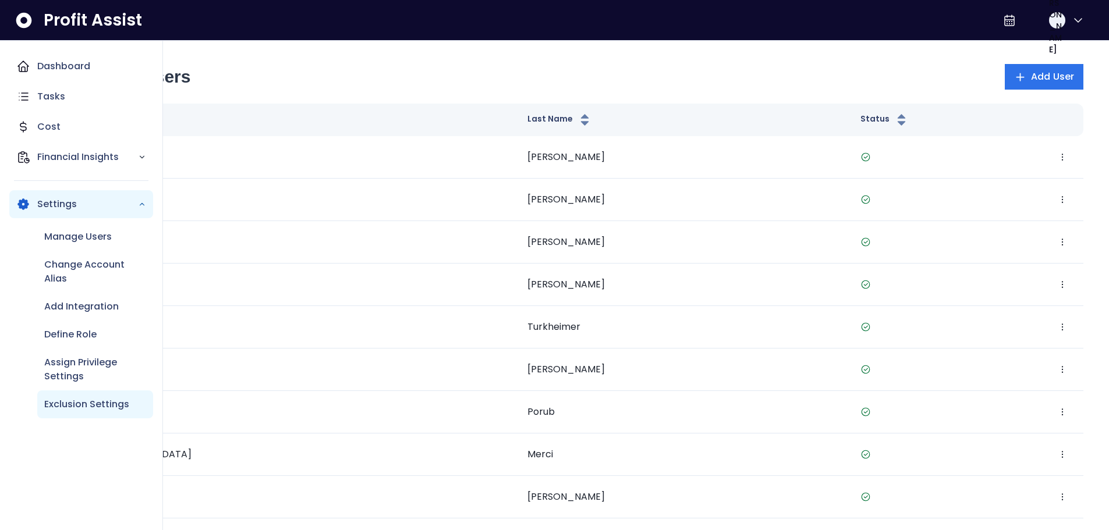
click at [98, 409] on p "Exclusion Settings" at bounding box center [86, 404] width 85 height 14
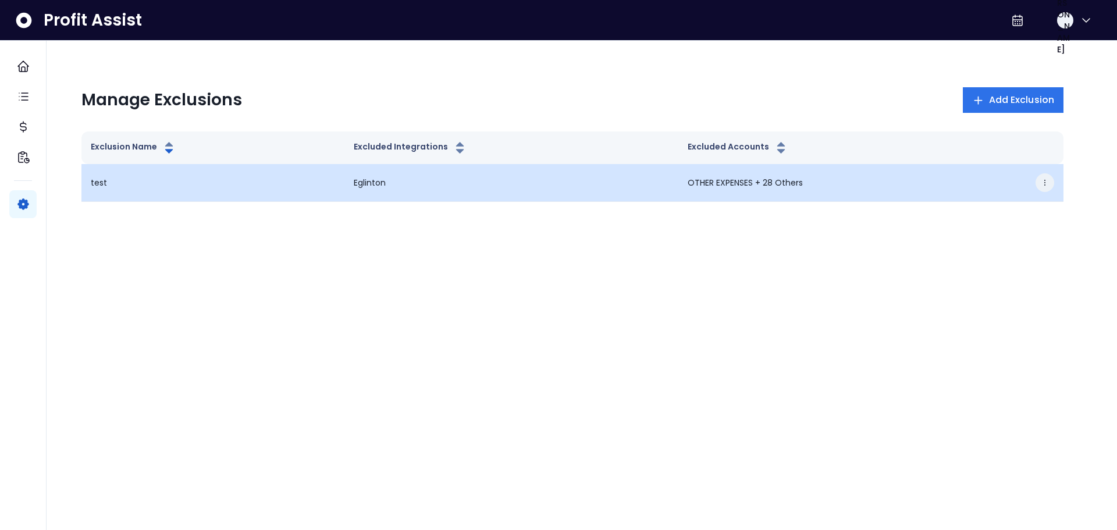
click at [1047, 184] on icon "button" at bounding box center [1045, 183] width 8 height 8
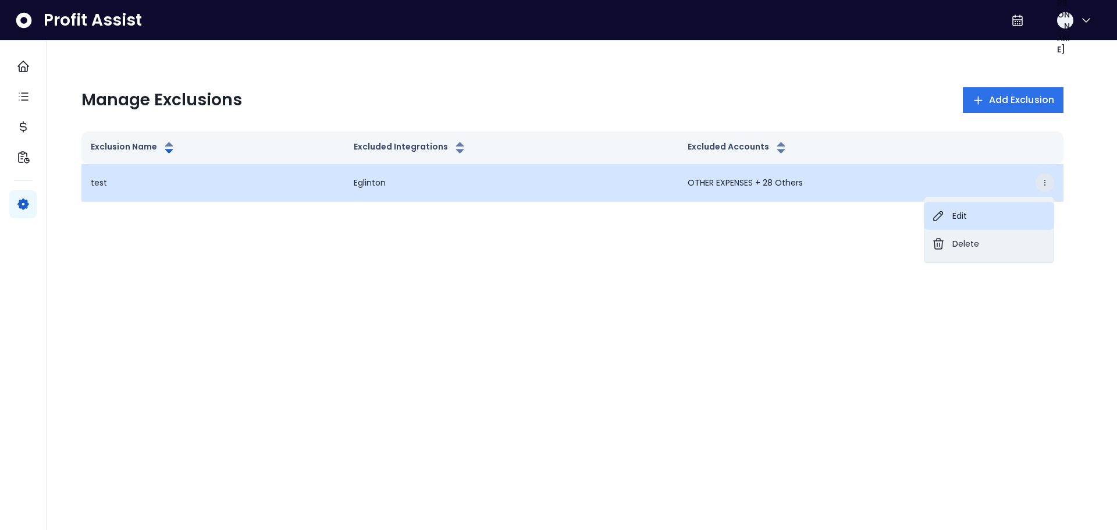
click at [993, 213] on button "Edit" at bounding box center [989, 216] width 129 height 28
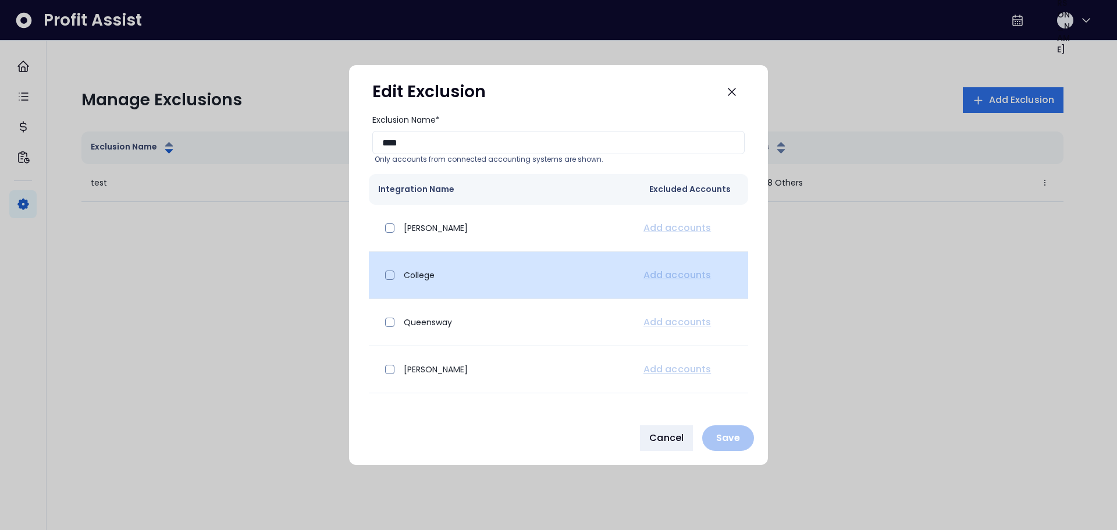
scroll to position [34, 0]
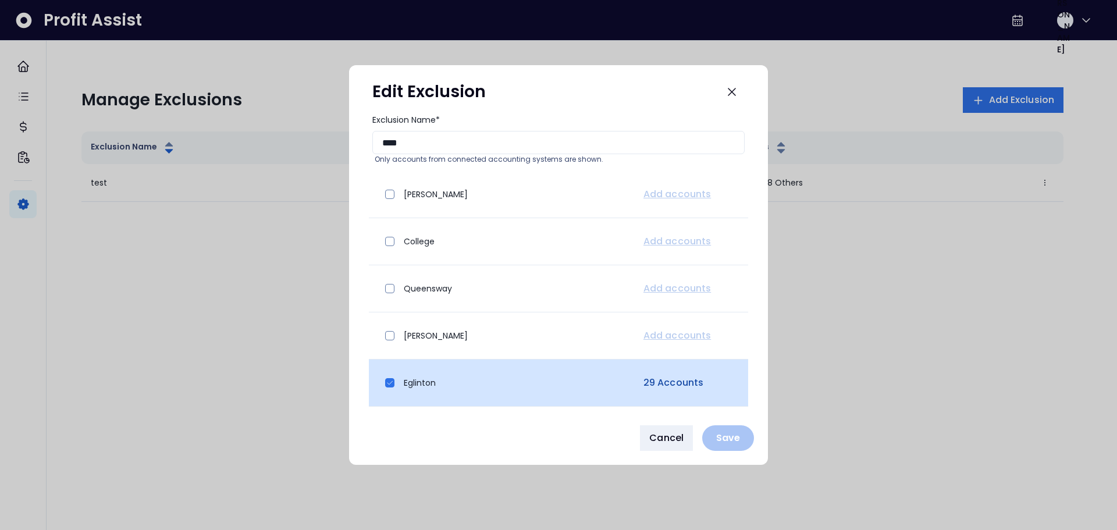
click at [676, 384] on link "29 Accounts" at bounding box center [673, 383] width 65 height 14
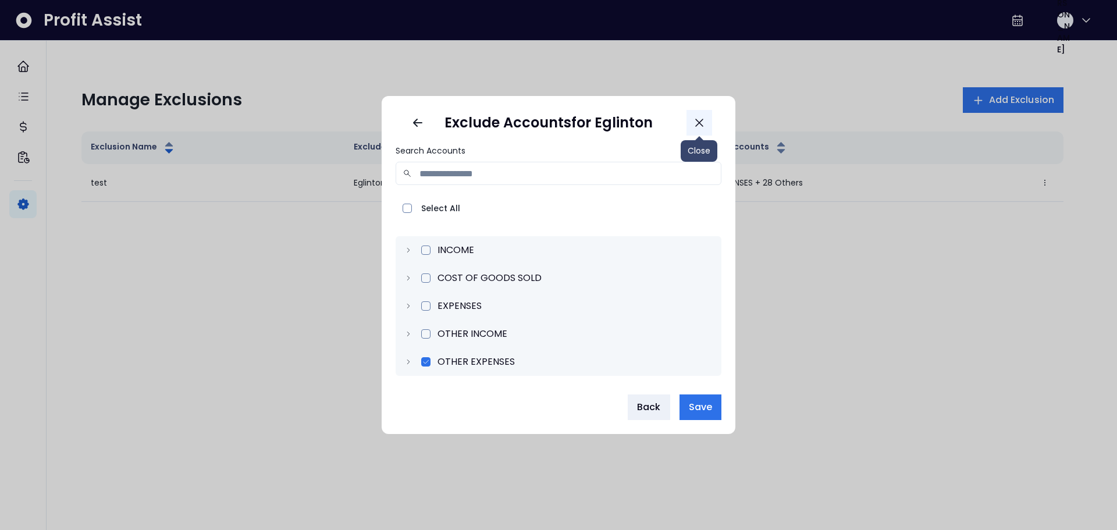
click at [703, 129] on icon "Close" at bounding box center [699, 123] width 14 height 14
